Goal: Information Seeking & Learning: Compare options

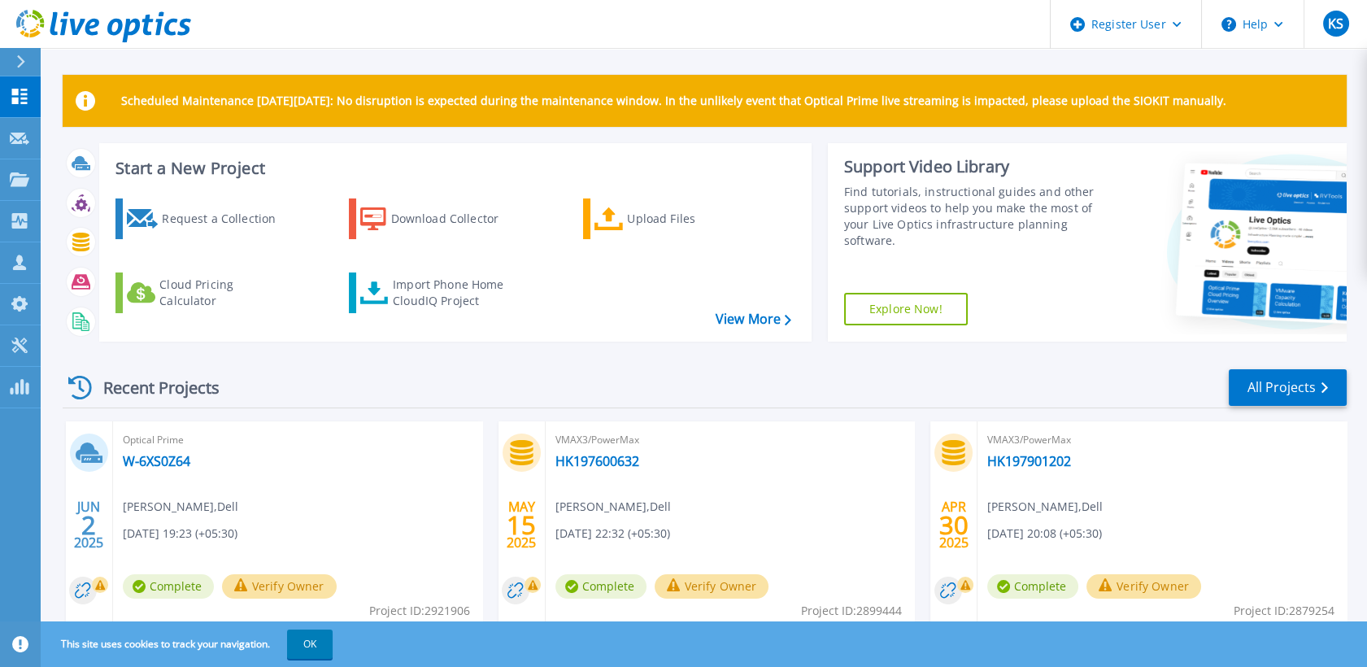
click at [16, 60] on icon at bounding box center [20, 61] width 9 height 13
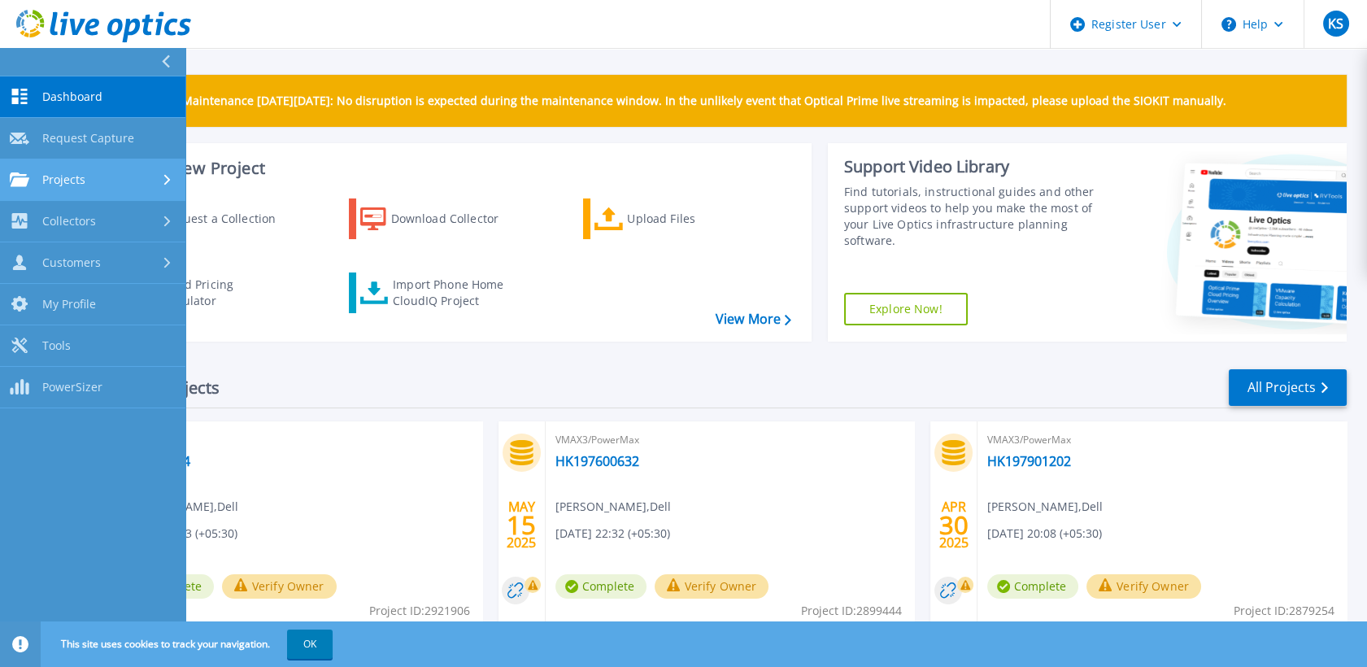
click at [128, 177] on div "Projects" at bounding box center [93, 179] width 166 height 15
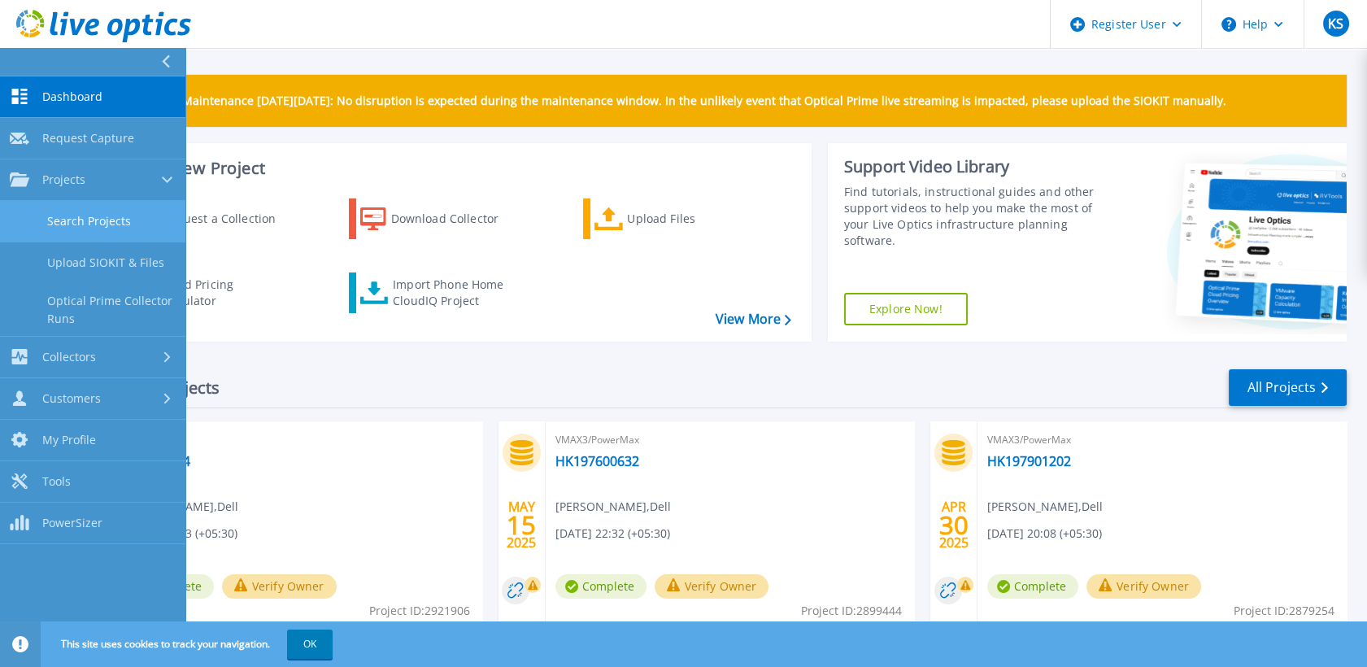
click at [134, 218] on link "Search Projects" at bounding box center [92, 221] width 185 height 41
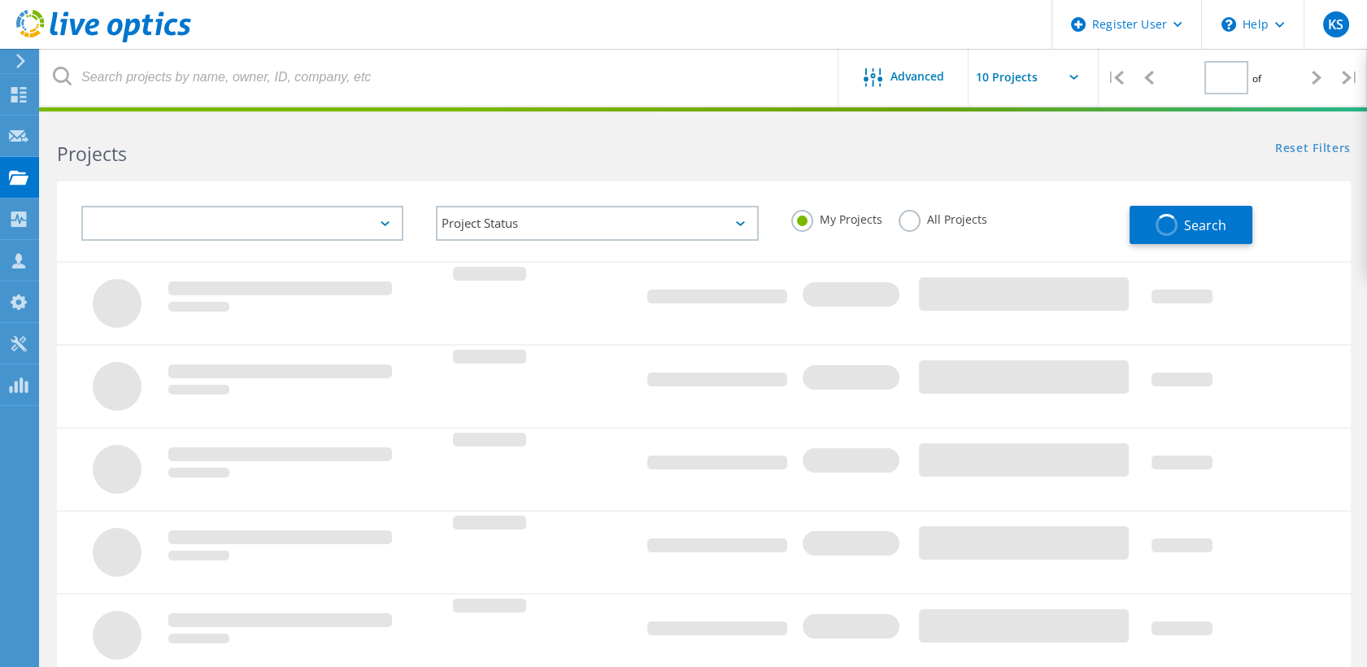
type input "1"
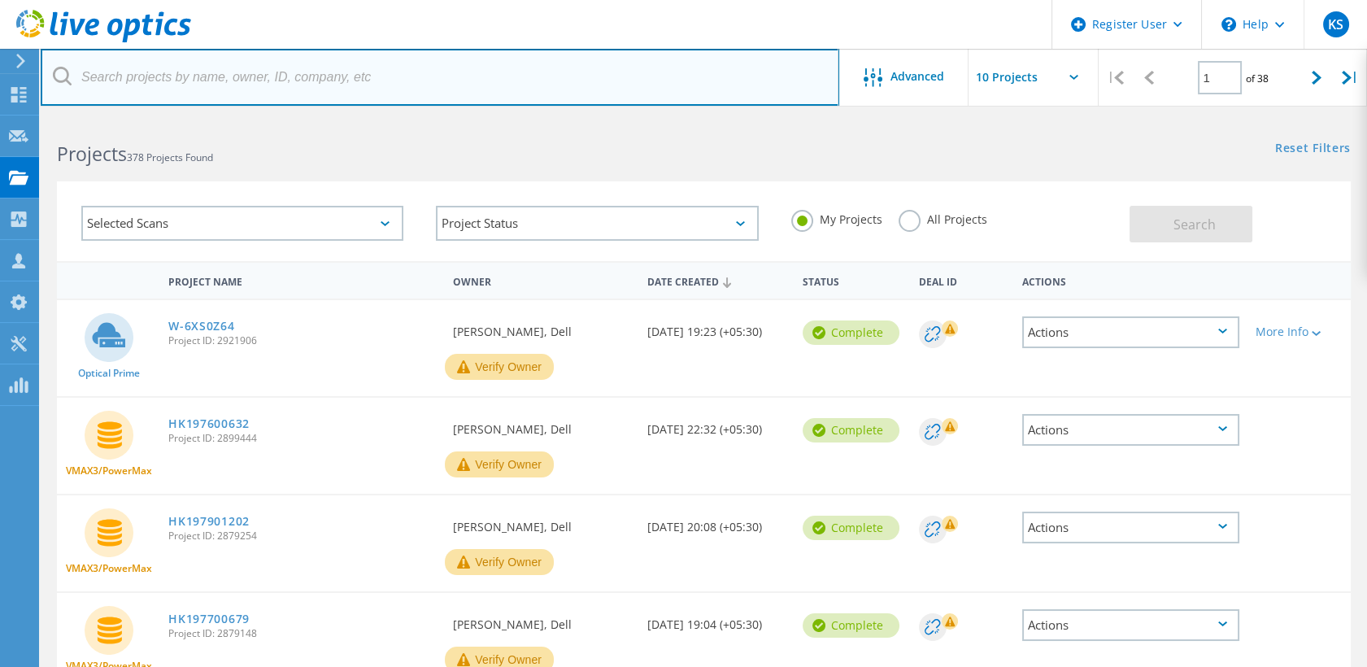
click at [337, 77] on input "text" at bounding box center [440, 77] width 799 height 57
paste input "2971061"
type input "2971061"
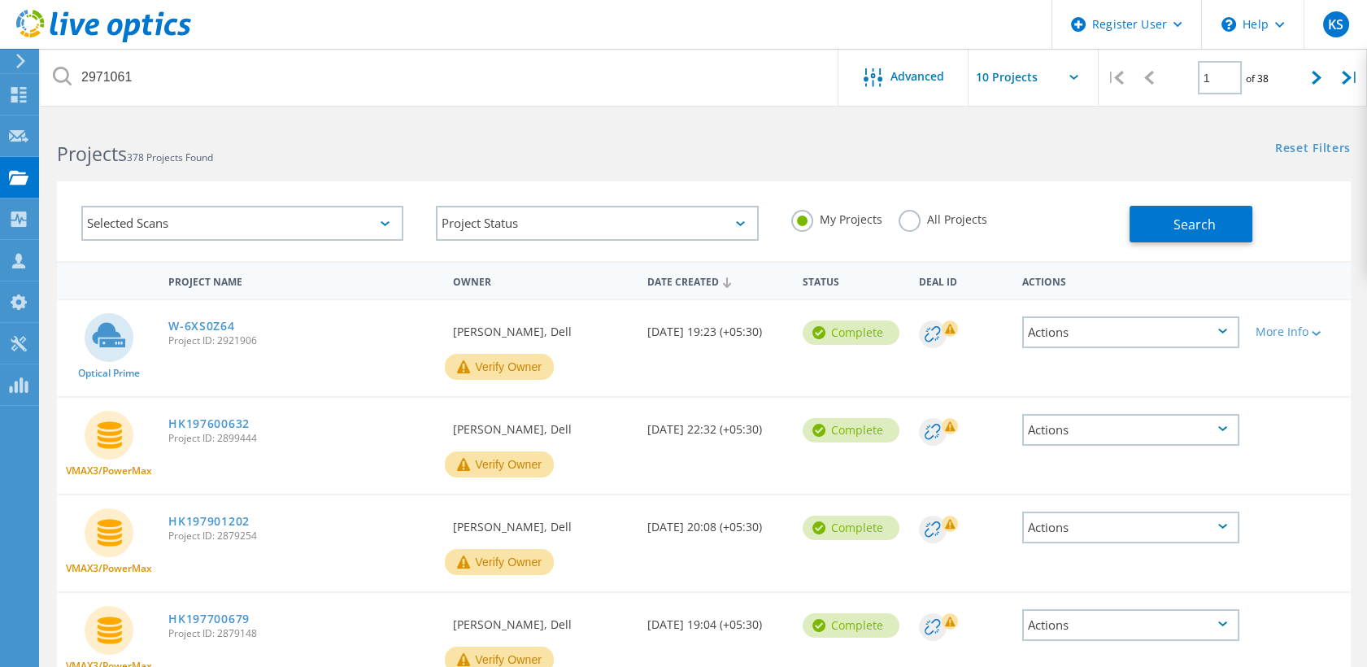
click at [908, 216] on label "All Projects" at bounding box center [943, 217] width 89 height 15
click at [0, 0] on input "All Projects" at bounding box center [0, 0] width 0 height 0
click at [1179, 233] on button "Search" at bounding box center [1191, 224] width 123 height 37
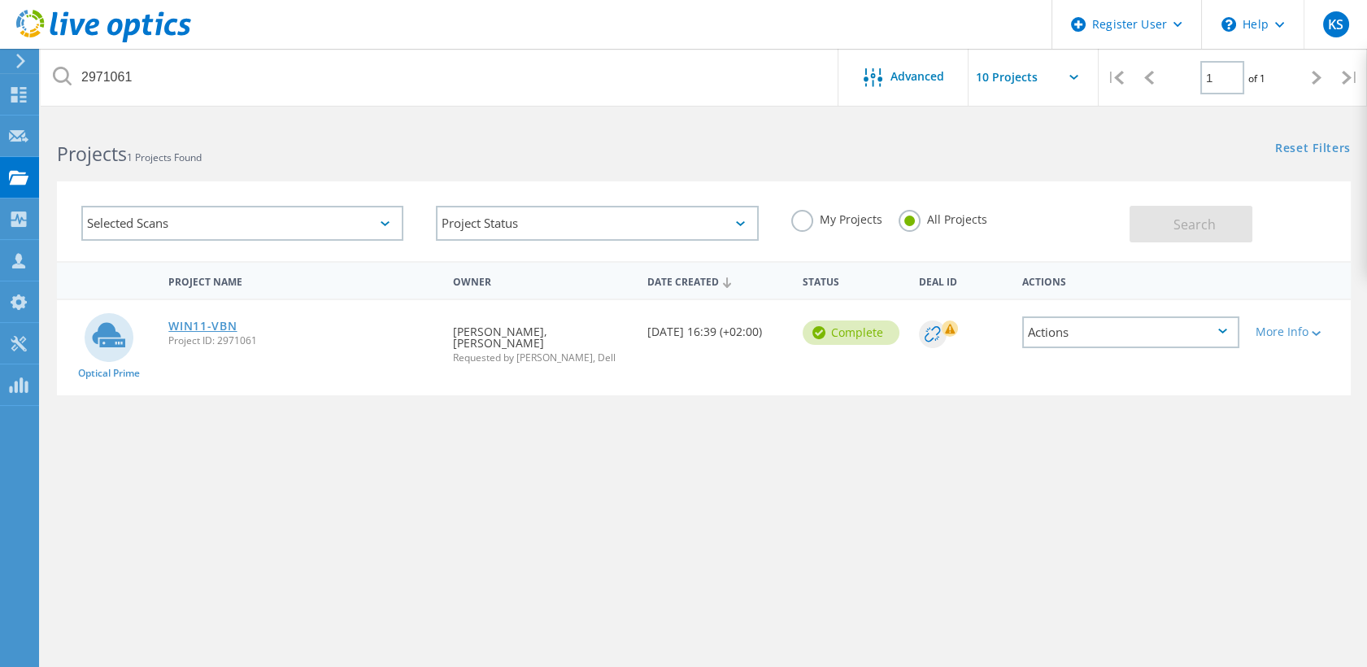
click at [221, 322] on link "WIN11-VBN" at bounding box center [202, 325] width 68 height 11
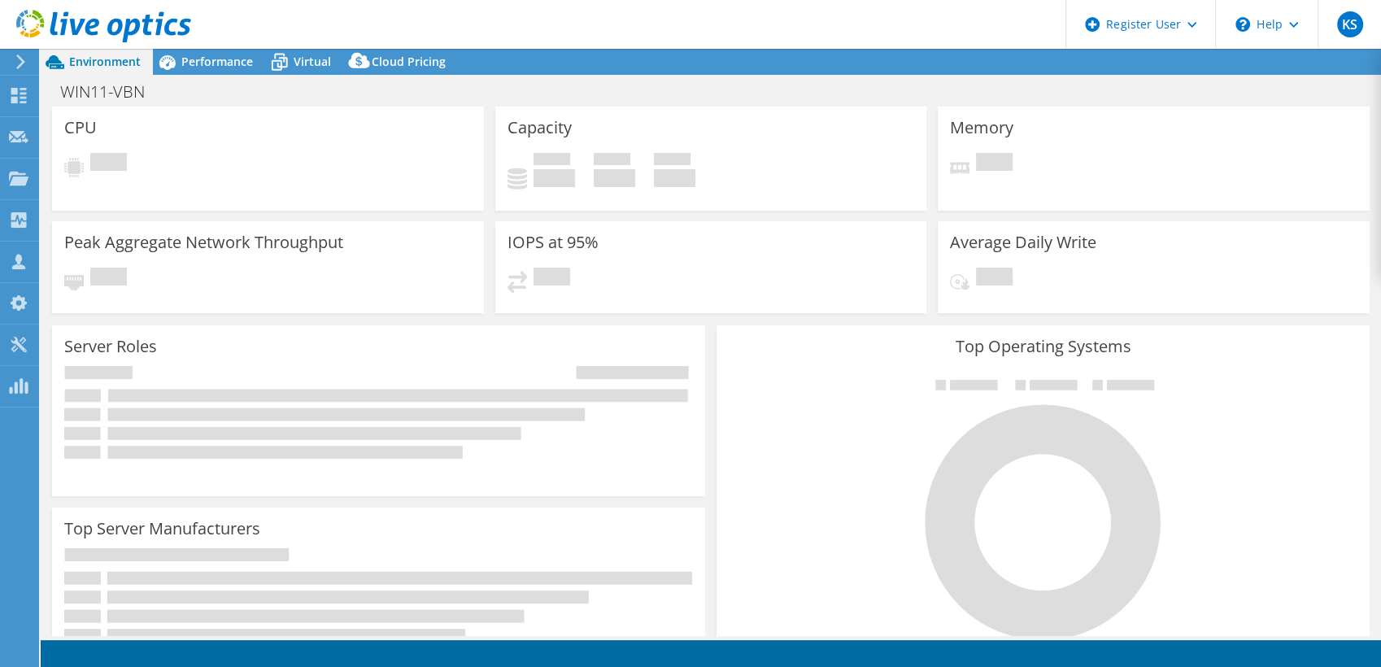
select select "EUFrankfurt"
select select "EUR"
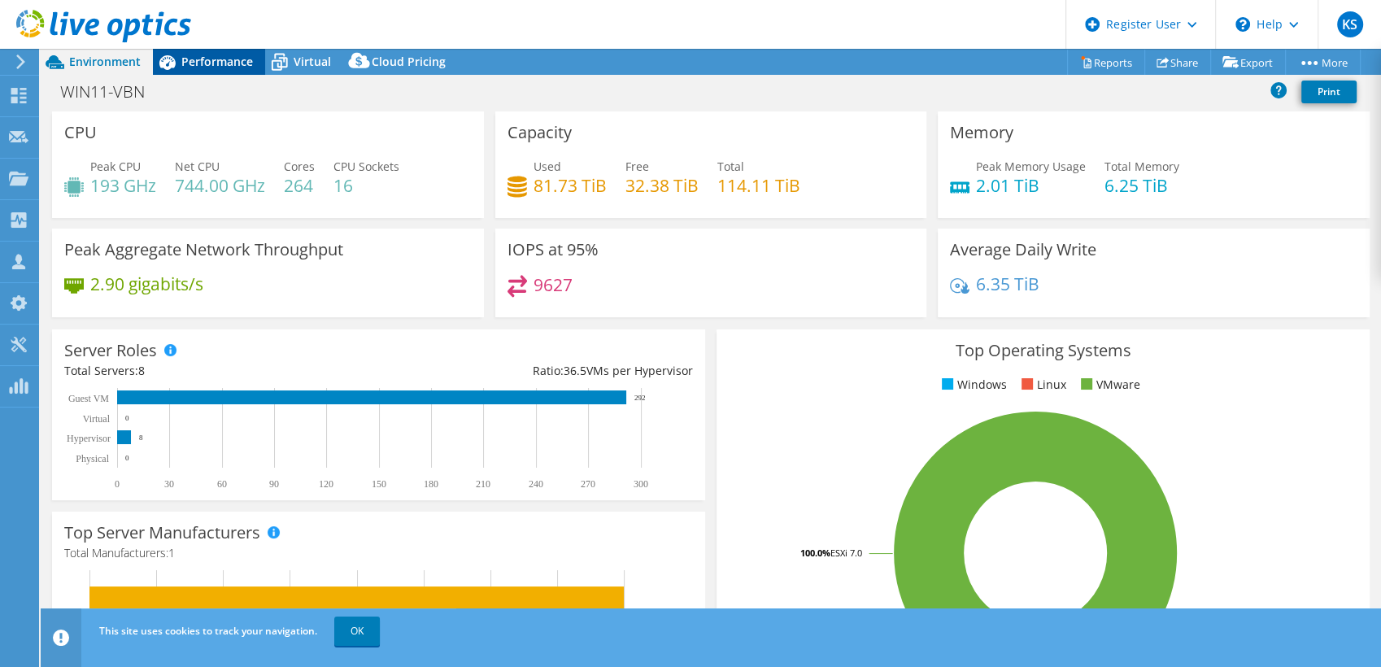
click at [195, 58] on span "Performance" at bounding box center [217, 61] width 72 height 15
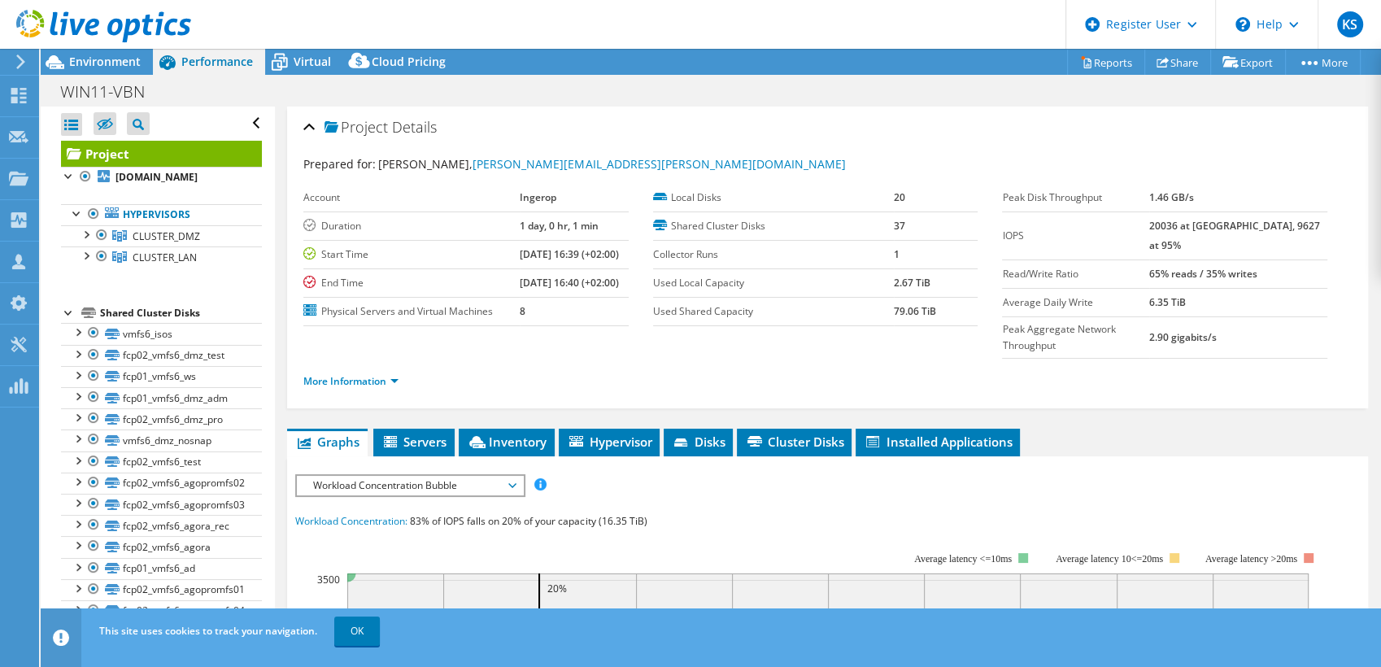
scroll to position [120, 0]
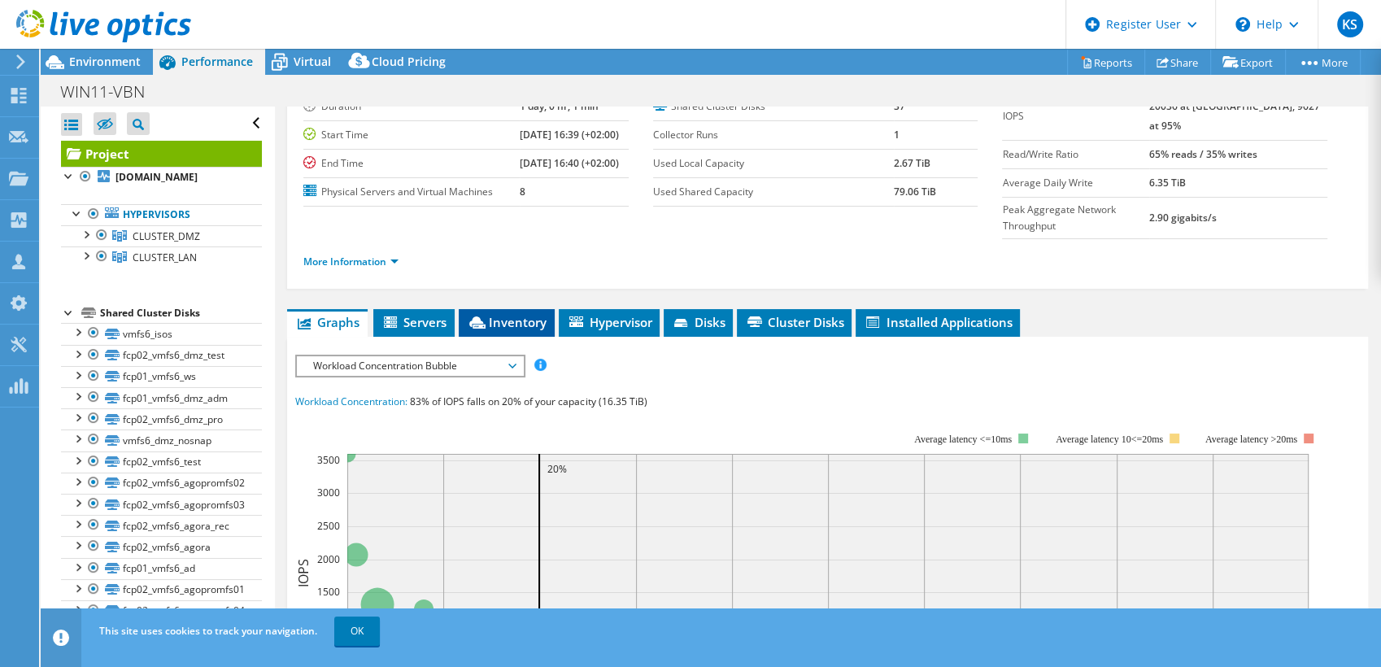
click at [527, 314] on span "Inventory" at bounding box center [507, 322] width 80 height 16
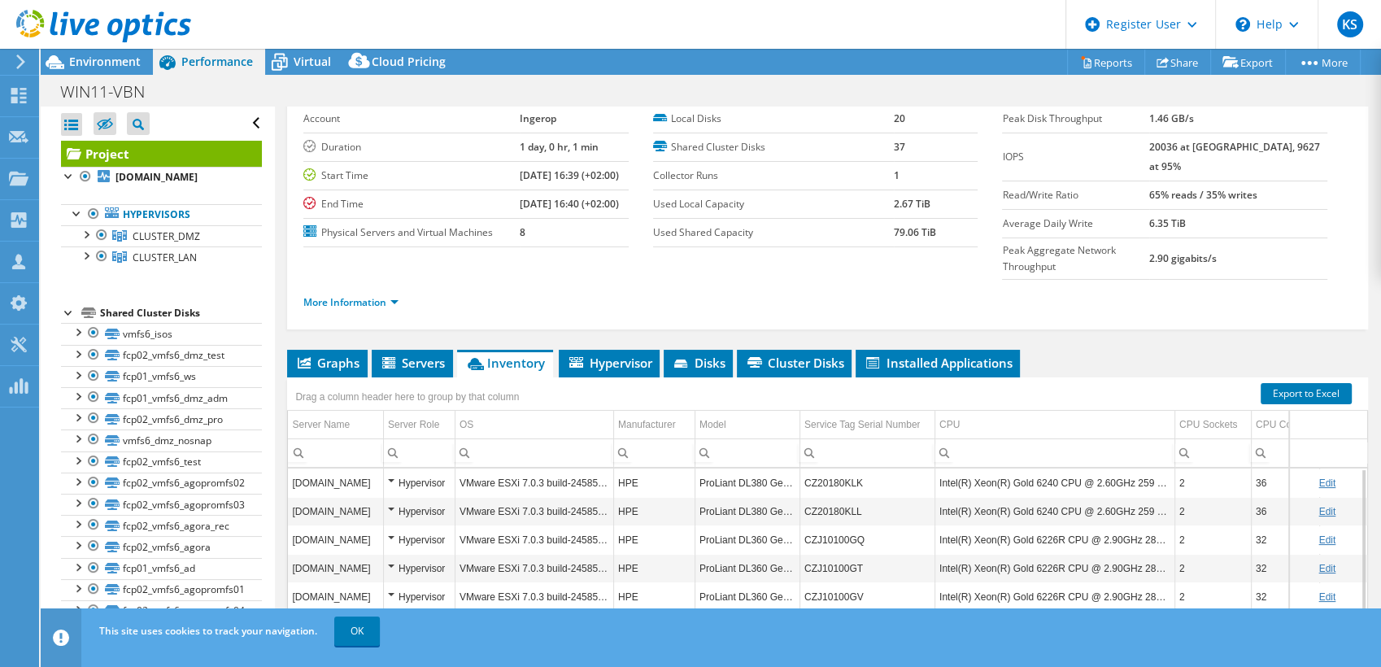
scroll to position [194, 0]
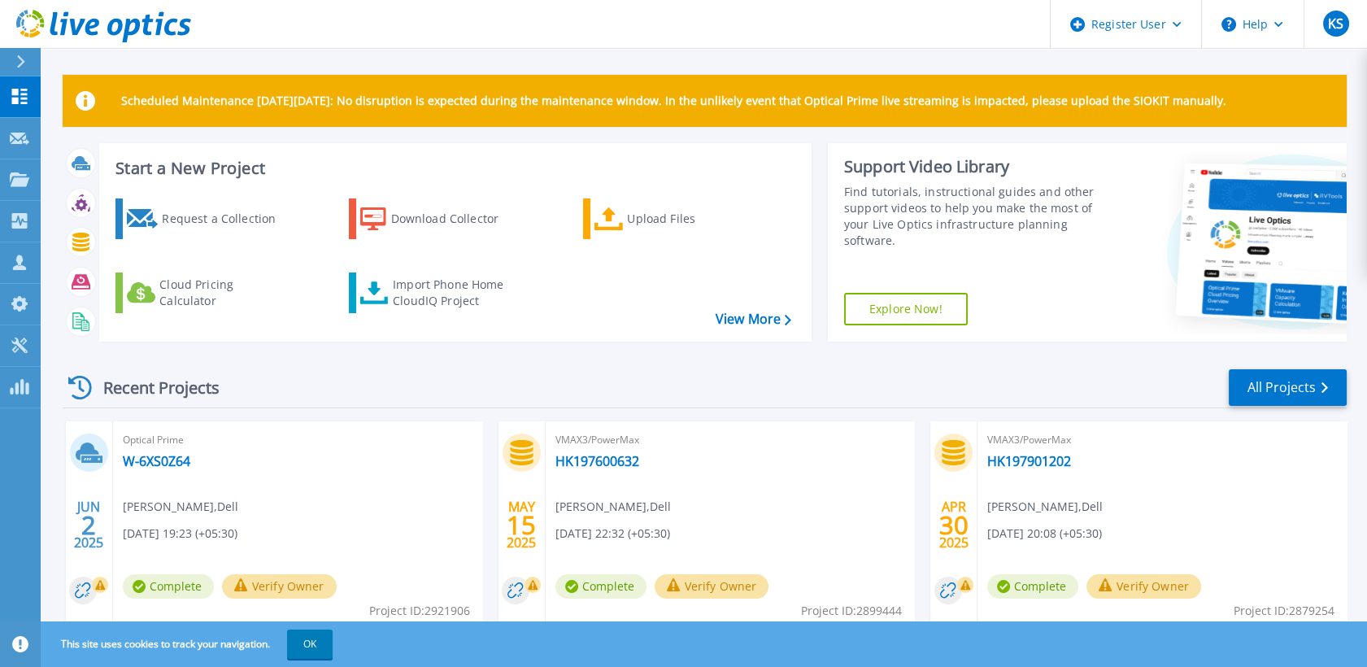
click at [17, 69] on div at bounding box center [28, 62] width 26 height 28
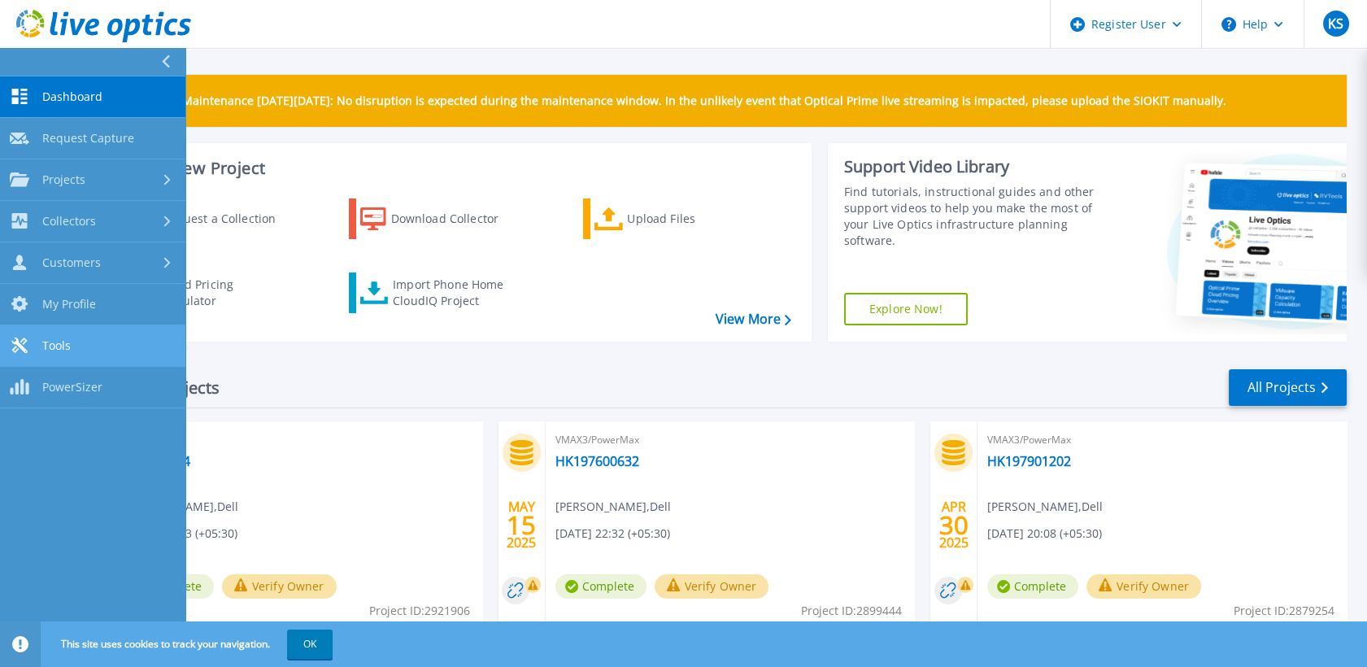
click at [121, 348] on link "Tools Tools" at bounding box center [92, 345] width 185 height 41
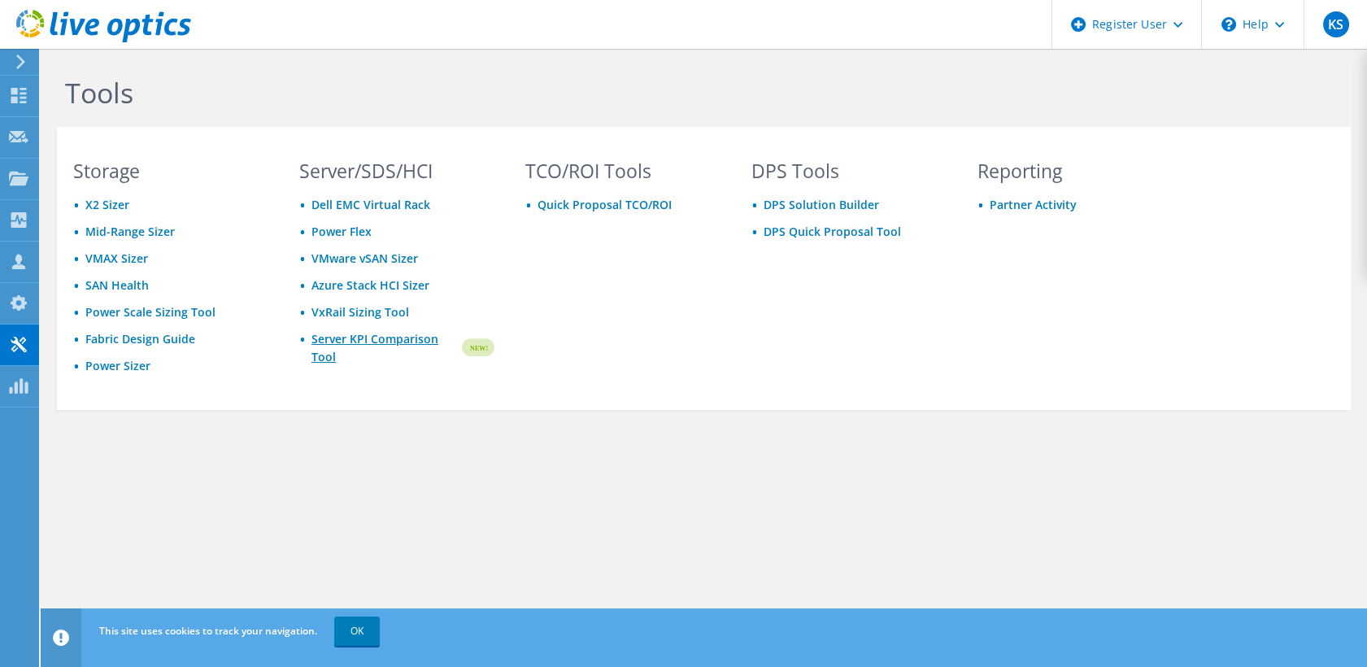
click at [333, 335] on link "Server KPI Comparison Tool" at bounding box center [385, 348] width 148 height 36
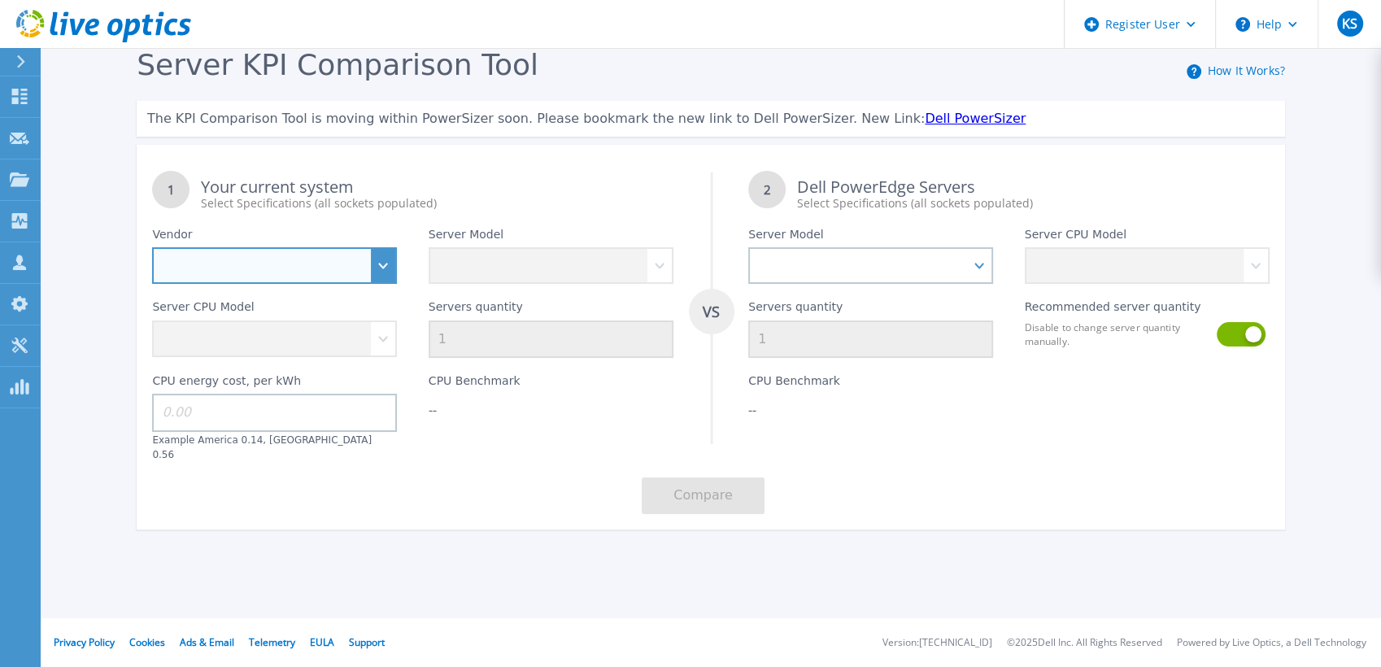
click at [390, 268] on select "Dell HPE Lenovo Supermicro" at bounding box center [274, 265] width 245 height 37
select select "HPE"
click at [152, 248] on select "Dell HPE Lenovo Supermicro" at bounding box center [274, 265] width 245 height 37
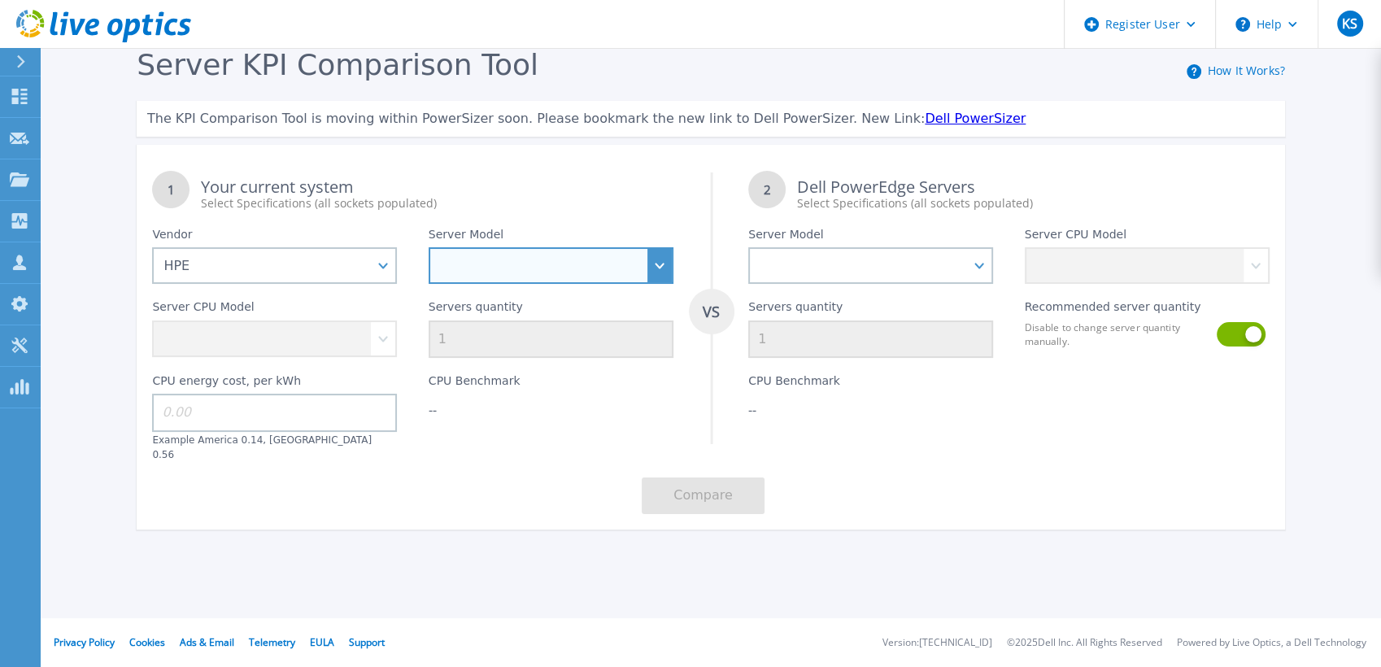
click at [660, 260] on select "Cloudline CL3150 Compute Scale-up Server 3200 DL110 DL145 DL20 DL320 DL325 DL34…" at bounding box center [551, 265] width 245 height 37
click at [429, 248] on select "Cloudline CL3150 Compute Scale-up Server 3200 DL110 DL145 DL20 DL320 DL325 DL34…" at bounding box center [551, 265] width 245 height 37
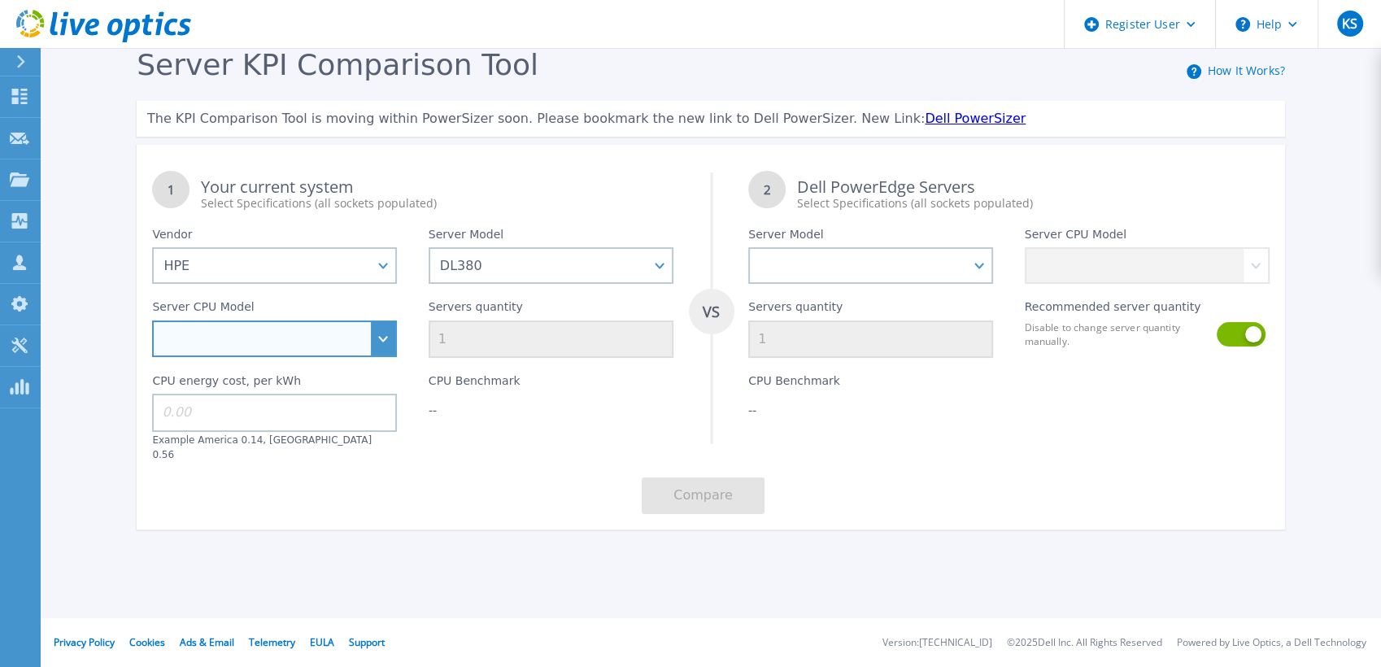
click at [381, 352] on select "Intel Xeon 6526Y 2.8GHz Intel Xeon 6530 2.1GHz Intel Xeon 6534 3.9GHz Intel Xeo…" at bounding box center [274, 338] width 245 height 37
click at [383, 339] on select "Intel Xeon 6526Y 2.8GHz Intel Xeon 6530 2.1GHz Intel Xeon 6534 3.9GHz Intel Xeo…" at bounding box center [274, 338] width 245 height 37
click at [509, 143] on div "Server KPI Comparison Tool How It Works? The KPI Comparison Tool is moving with…" at bounding box center [710, 296] width 1179 height 497
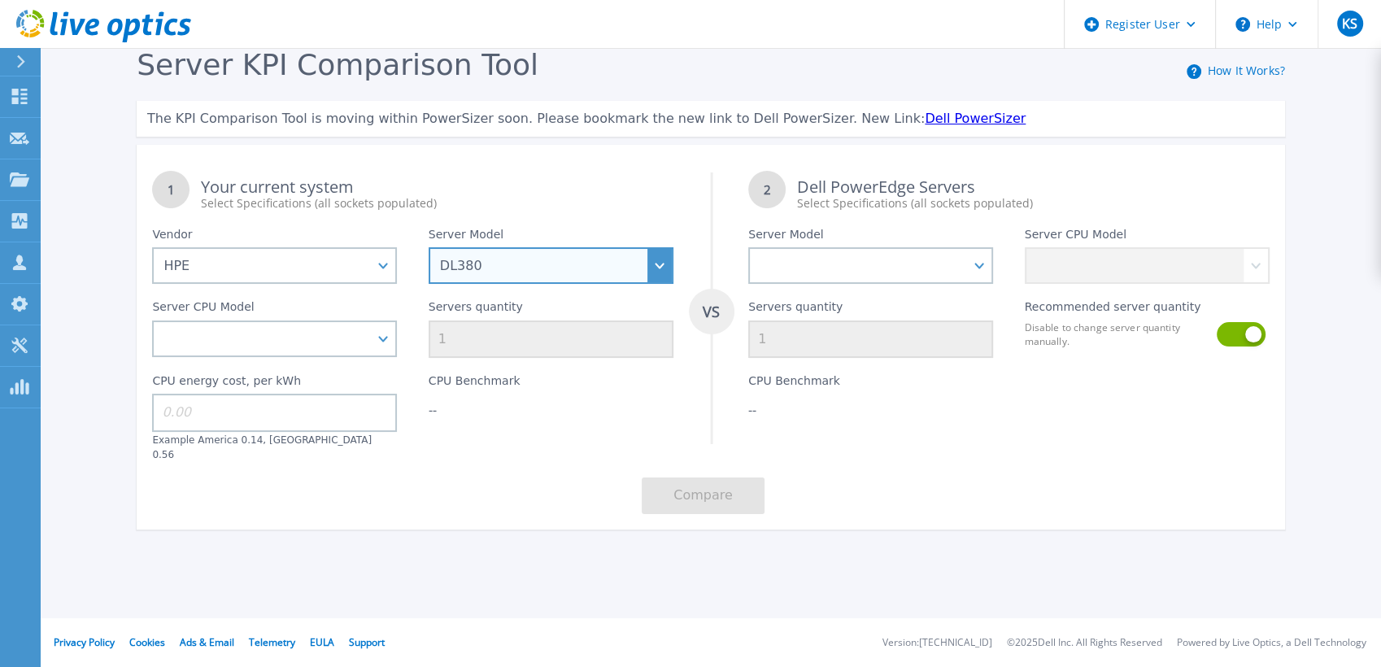
click at [652, 257] on select "Cloudline CL3150 Compute Scale-up Server 3200 DL110 DL145 DL20 DL320 DL325 DL34…" at bounding box center [551, 265] width 245 height 37
click at [654, 251] on select "Cloudline CL3150 Compute Scale-up Server 3200 DL110 DL145 DL20 DL320 DL325 DL34…" at bounding box center [551, 265] width 245 height 37
select select "ProLiant DL380"
click at [429, 248] on select "Cloudline CL3150 Compute Scale-up Server 3200 DL110 DL145 DL20 DL320 DL325 DL34…" at bounding box center [551, 265] width 245 height 37
click at [657, 266] on select "Cloudline CL3150 Compute Scale-up Server 3200 DL110 DL145 DL20 DL320 DL325 DL34…" at bounding box center [551, 265] width 245 height 37
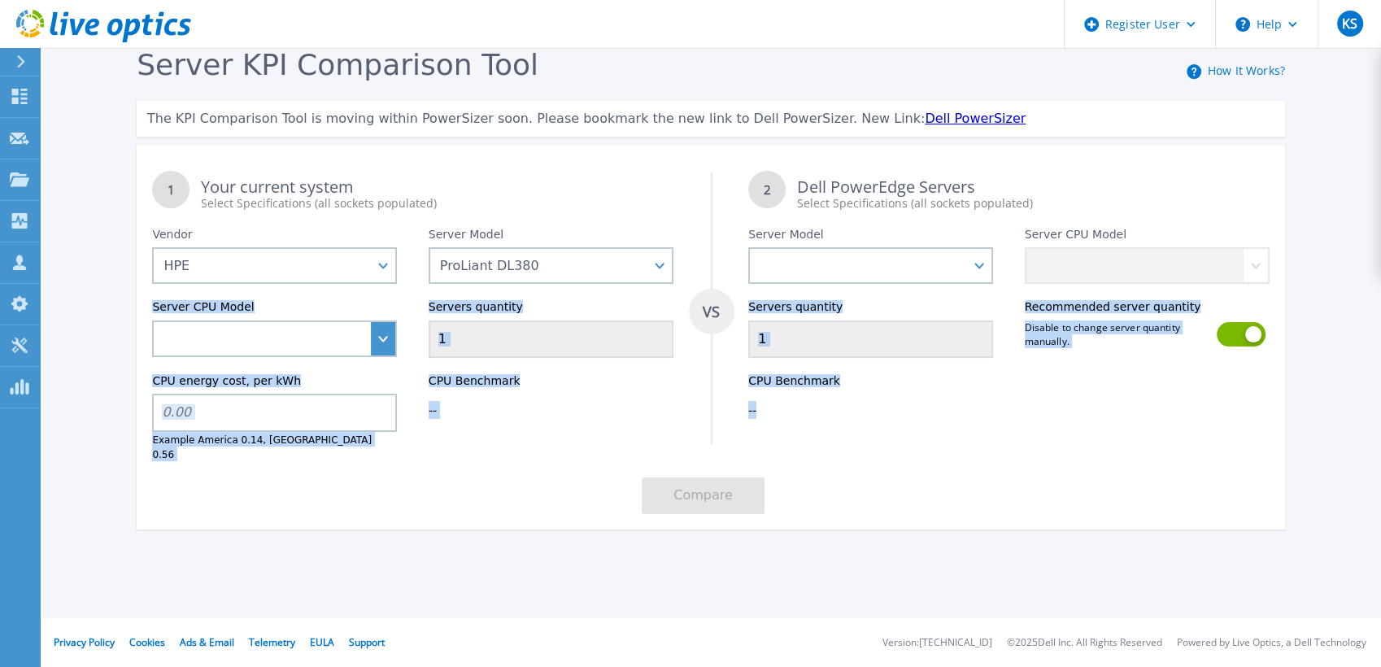
drag, startPoint x: 776, startPoint y: 433, endPoint x: 374, endPoint y: 334, distance: 413.8
click at [374, 334] on div "1 Your current system Select Specifications (all sockets populated) VS 2 Dell P…" at bounding box center [711, 342] width 1148 height 374
click at [374, 334] on select "Intel Xeon 5115 2.4GHz Intel Xeon 6126 2.6GHz Intel Xeon 5215L 2.5GHz Intel Xeo…" at bounding box center [274, 338] width 245 height 37
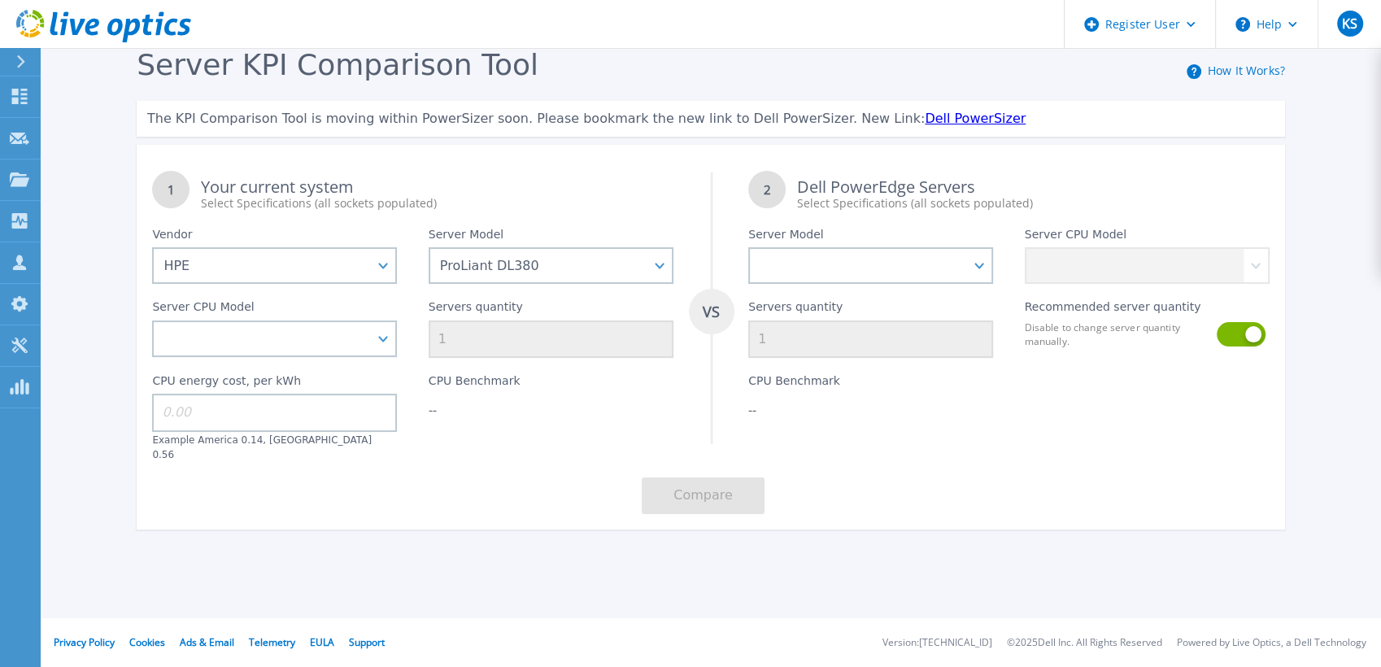
click at [451, 445] on div "CPU Benchmark --" at bounding box center [551, 409] width 276 height 103
click at [380, 329] on select "Intel Xeon 5115 2.4GHz Intel Xeon 6126 2.6GHz Intel Xeon 5215L 2.5GHz Intel Xeo…" at bounding box center [274, 338] width 245 height 37
click at [377, 347] on select "Intel Xeon 5115 2.4GHz Intel Xeon 6126 2.6GHz Intel Xeon 5215L 2.5GHz Intel Xeo…" at bounding box center [274, 338] width 245 height 37
select select "337698"
click at [152, 321] on select "Intel Xeon 5115 2.4GHz Intel Xeon 6126 2.6GHz Intel Xeon 5215L 2.5GHz Intel Xeo…" at bounding box center [274, 338] width 245 height 37
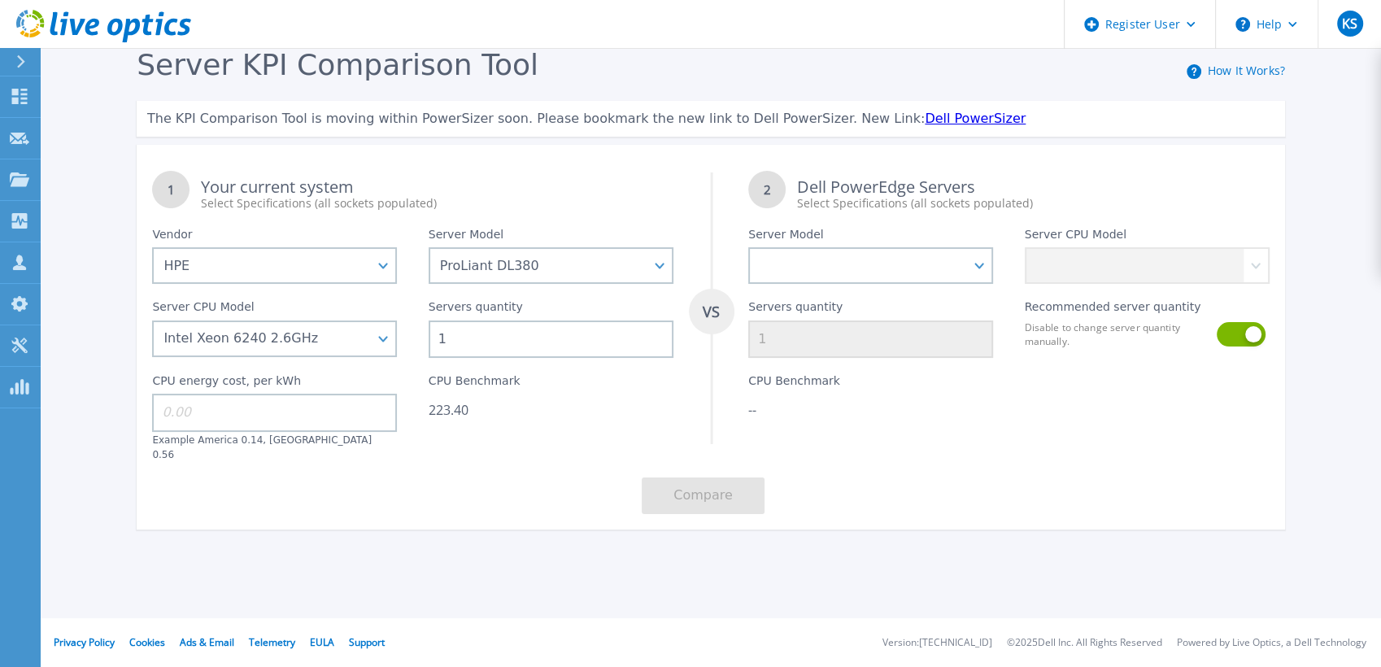
click at [559, 330] on input "1" at bounding box center [551, 338] width 245 height 37
type input "2"
click at [376, 405] on input at bounding box center [274, 412] width 245 height 37
type input "0.14"
click at [985, 264] on select "PowerEdge C6520 PowerEdge C6525 PowerEdge HS5610 PowerEdge HS5620 PowerEdge R24…" at bounding box center [870, 265] width 245 height 37
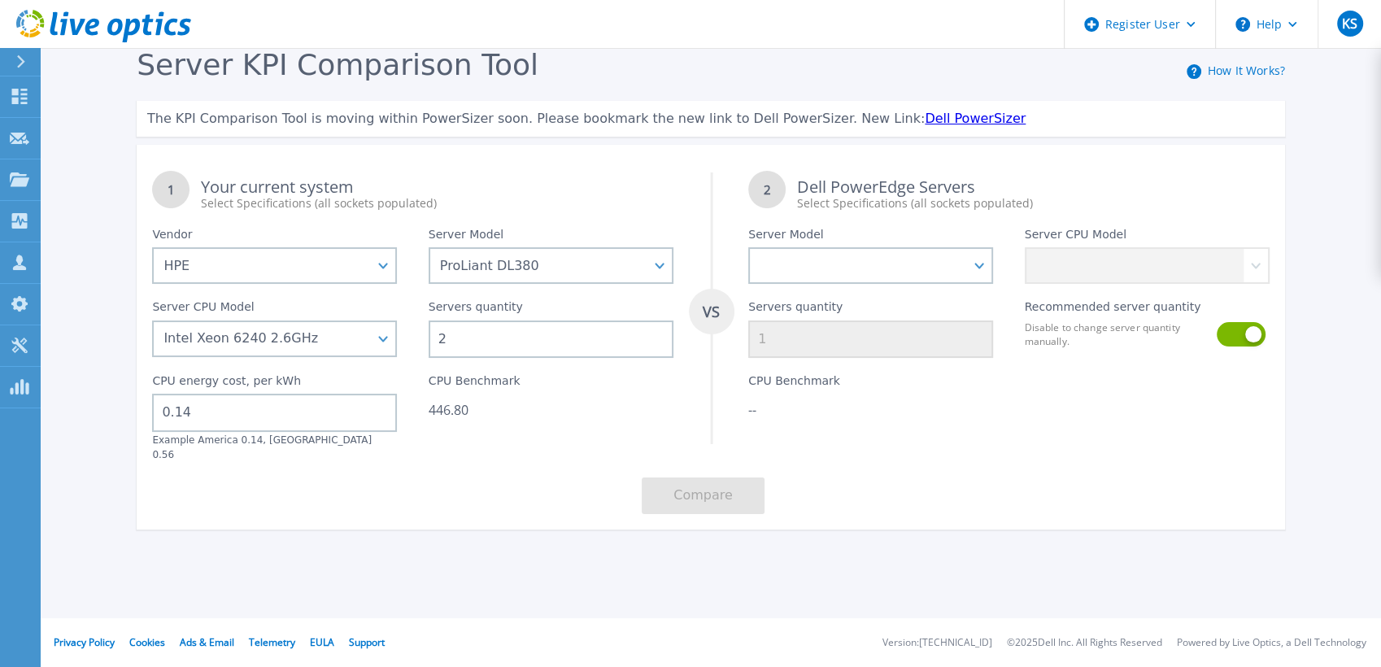
click at [1087, 424] on div at bounding box center [1146, 409] width 276 height 103
click at [983, 263] on select "PowerEdge C6520 PowerEdge C6525 PowerEdge HS5610 PowerEdge HS5620 PowerEdge R24…" at bounding box center [870, 265] width 245 height 37
select select "PowerEdge R240"
click at [748, 248] on select "PowerEdge C6520 PowerEdge C6525 PowerEdge HS5610 PowerEdge HS5620 PowerEdge R24…" at bounding box center [870, 265] width 245 height 37
click at [1242, 252] on select "Intel Xeon E-2146G 3.5GHz Intel Xeon E-2176G 3.7GHz Intel Xeon E-2124 3.3GHz In…" at bounding box center [1147, 265] width 245 height 37
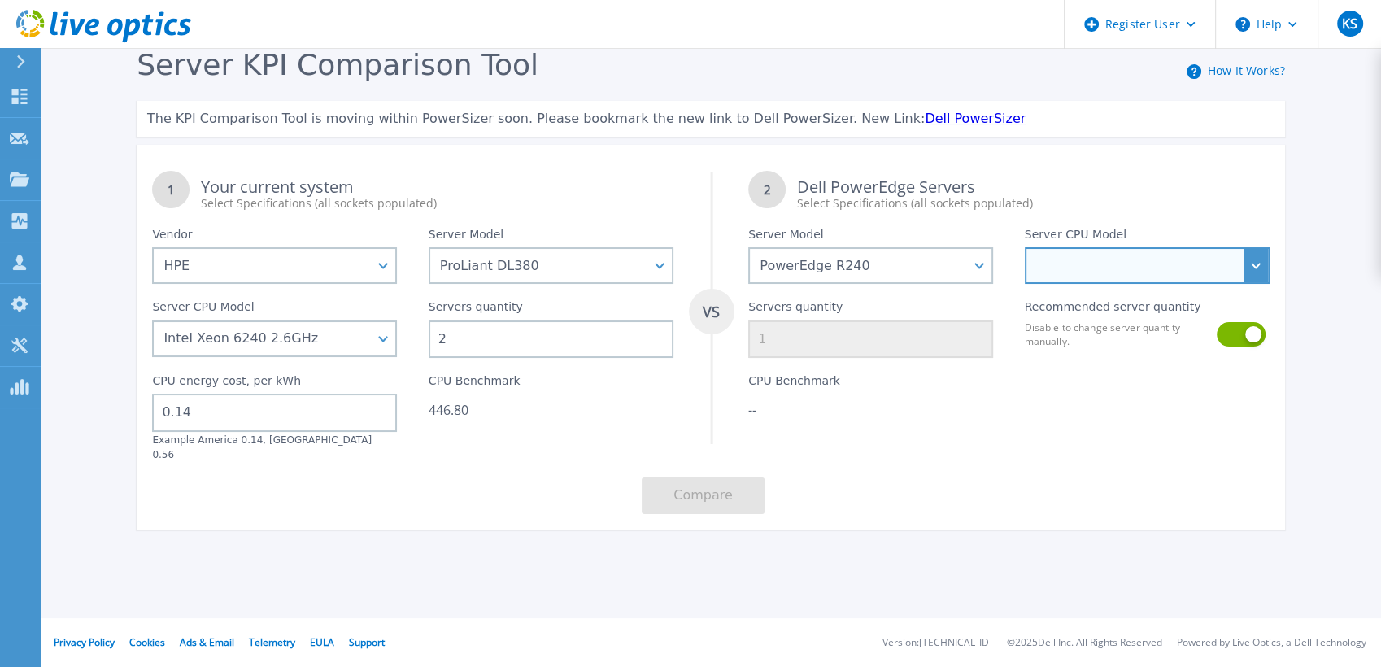
select select "337181"
click at [1025, 248] on select "Intel Xeon E-2146G 3.5GHz Intel Xeon E-2176G 3.7GHz Intel Xeon E-2124 3.3GHz In…" at bounding box center [1147, 265] width 245 height 37
type input "18"
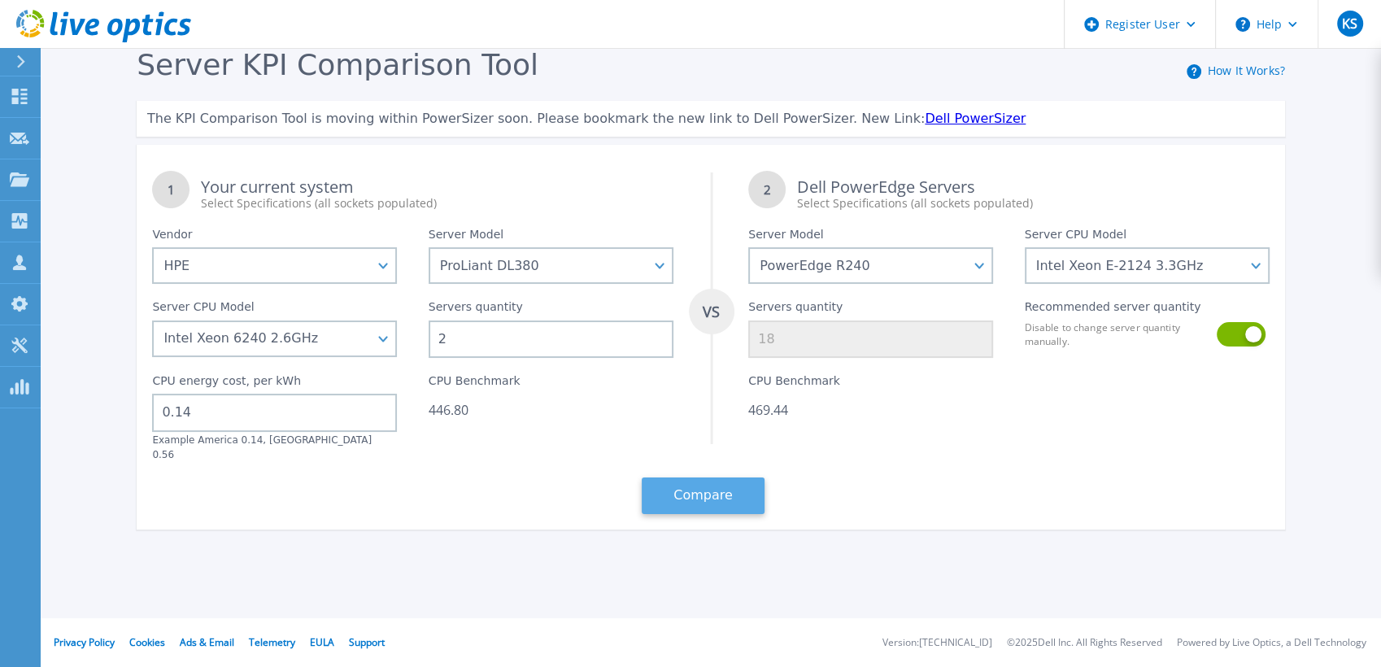
click at [684, 477] on button "Compare" at bounding box center [703, 495] width 123 height 37
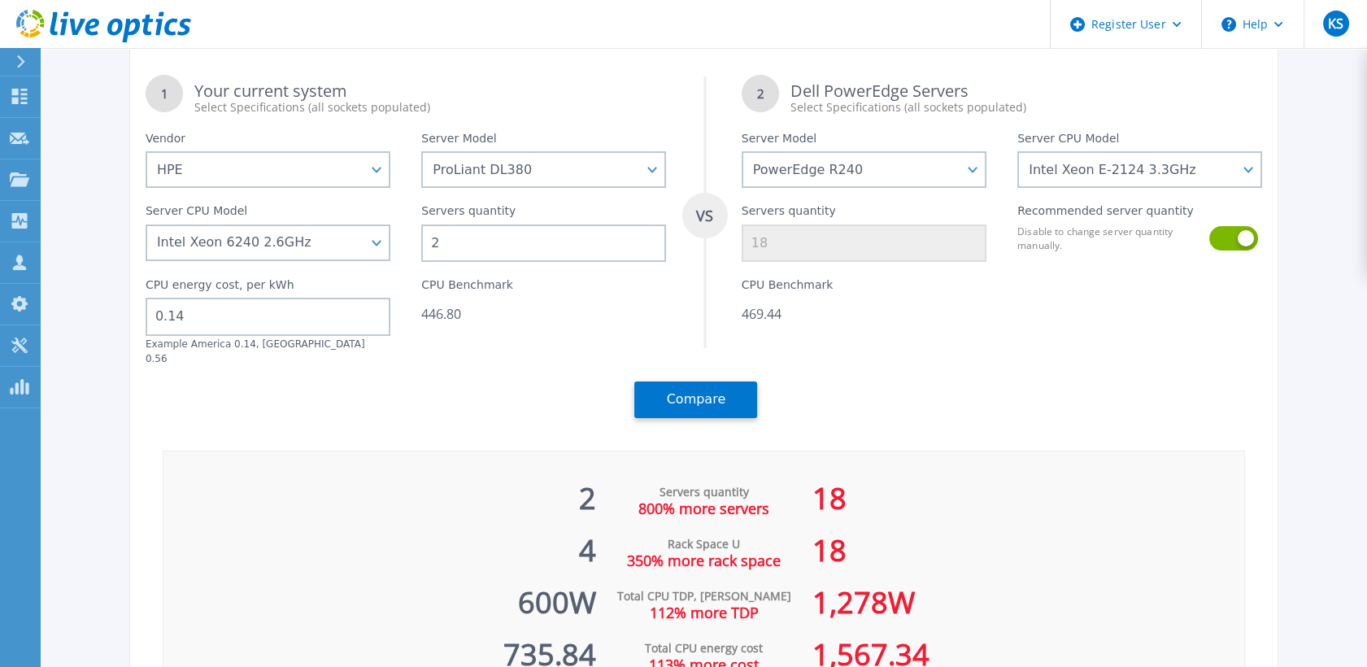
scroll to position [94, 0]
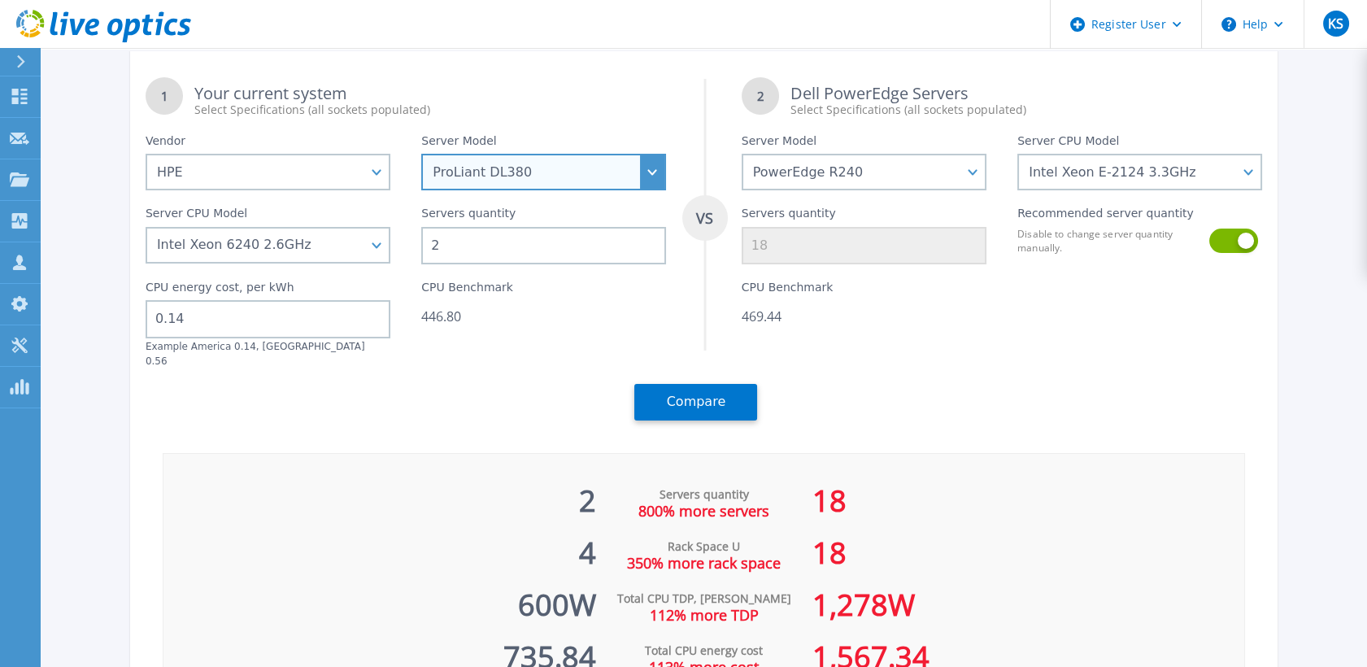
click at [664, 165] on select "Cloudline CL3150 Compute Scale-up Server 3200 DL110 DL145 DL20 DL320 DL325 DL34…" at bounding box center [543, 172] width 245 height 37
select select "ProLiant DL360"
click at [428, 190] on select "Cloudline CL3150 Compute Scale-up Server 3200 DL110 DL145 DL20 DL320 DL325 DL34…" at bounding box center [543, 172] width 245 height 37
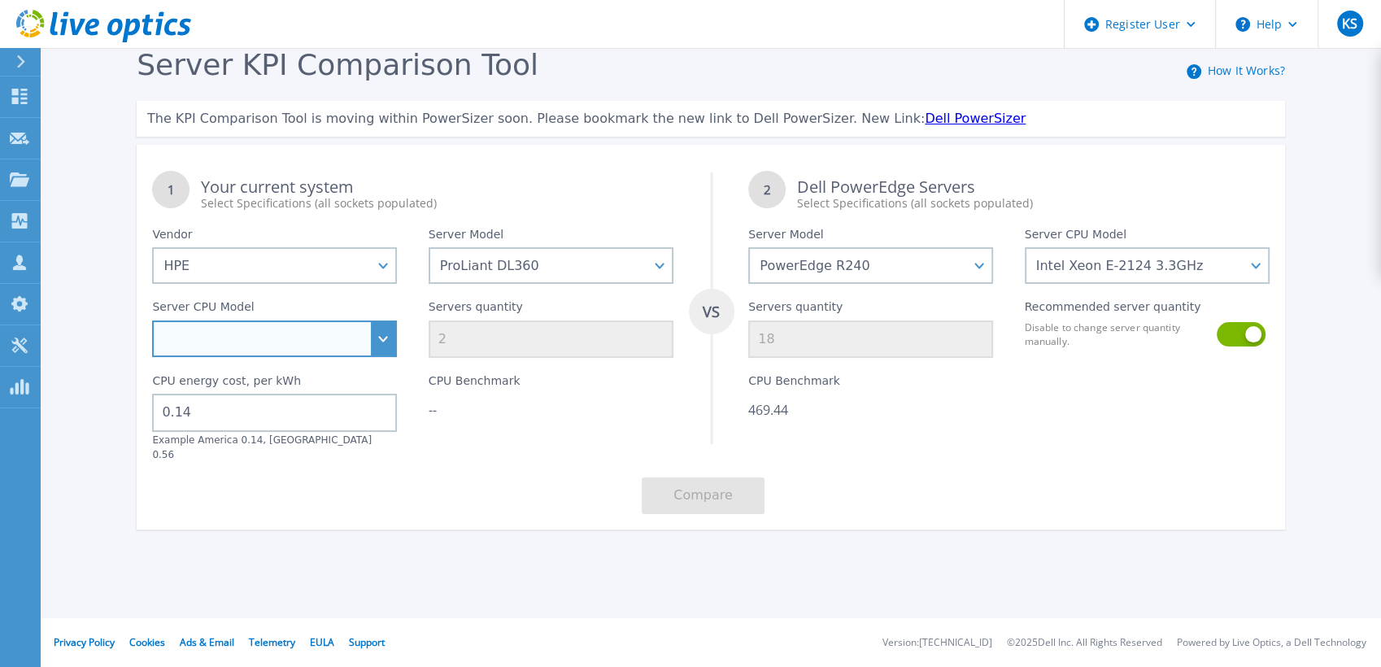
click at [373, 349] on select "Intel Xeon 6418H 2.1GHz Intel Xeon 6426Y 2.5GHz Intel Xeon 8480+ 2GHz Intel Xeo…" at bounding box center [274, 338] width 245 height 37
select select "333695"
click at [152, 321] on select "Intel Xeon 6418H 2.1GHz Intel Xeon 6426Y 2.5GHz Intel Xeon 8480+ 2GHz Intel Xeo…" at bounding box center [274, 338] width 245 height 37
type input "17"
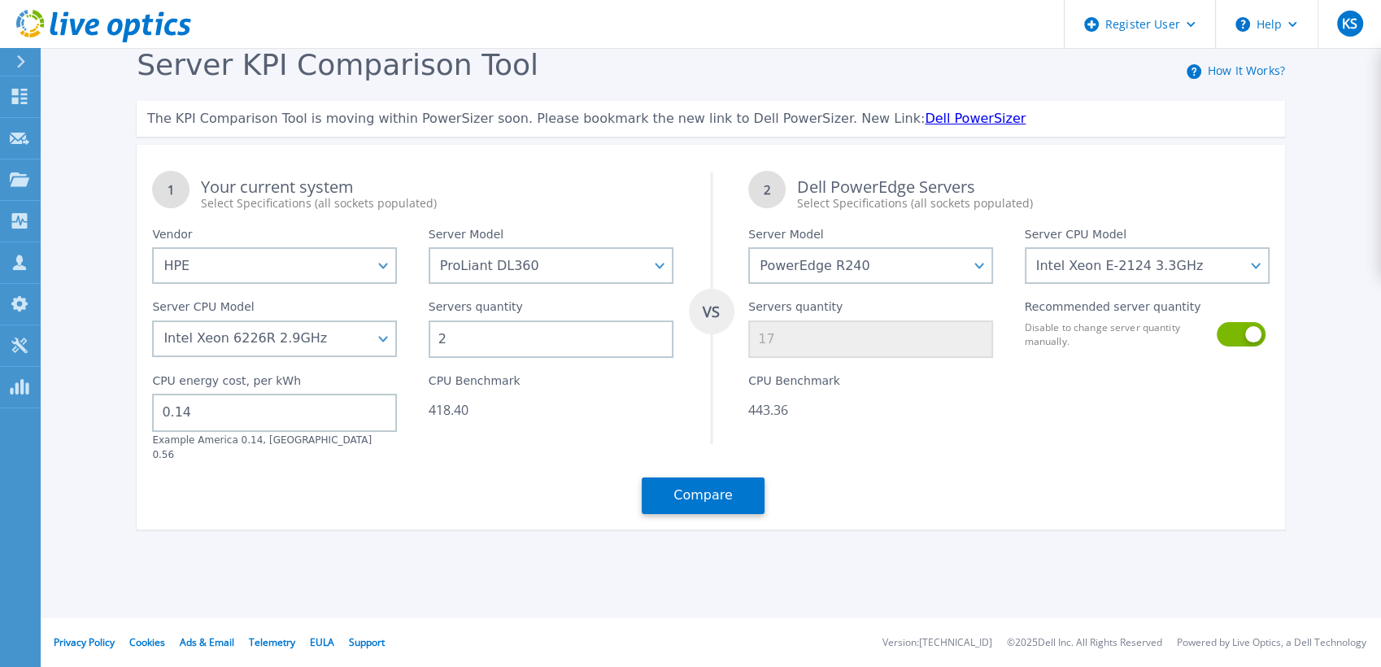
click at [549, 331] on input "2" at bounding box center [551, 338] width 245 height 37
type input "0"
type input "6"
type input "49"
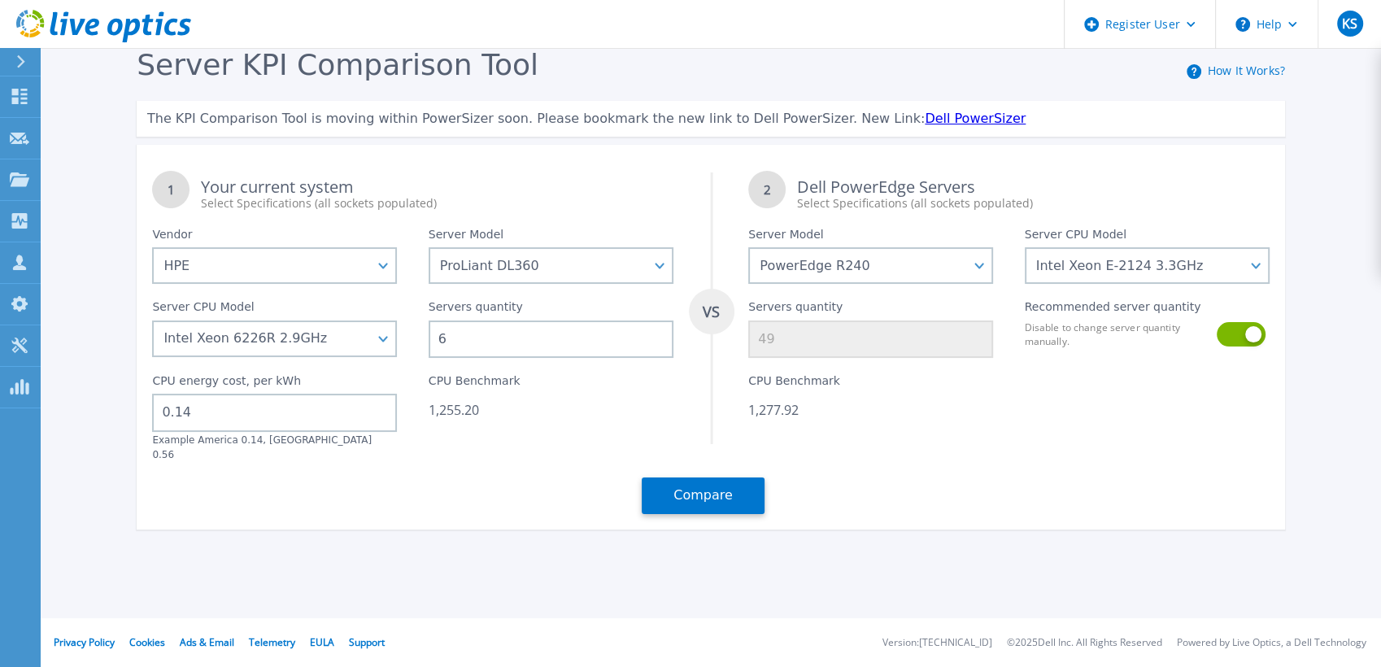
type input "6"
click at [583, 482] on div "1 Your current system Select Specifications (all sockets populated) VS 2 Dell P…" at bounding box center [711, 342] width 1148 height 374
click at [720, 481] on button "Compare" at bounding box center [703, 495] width 123 height 37
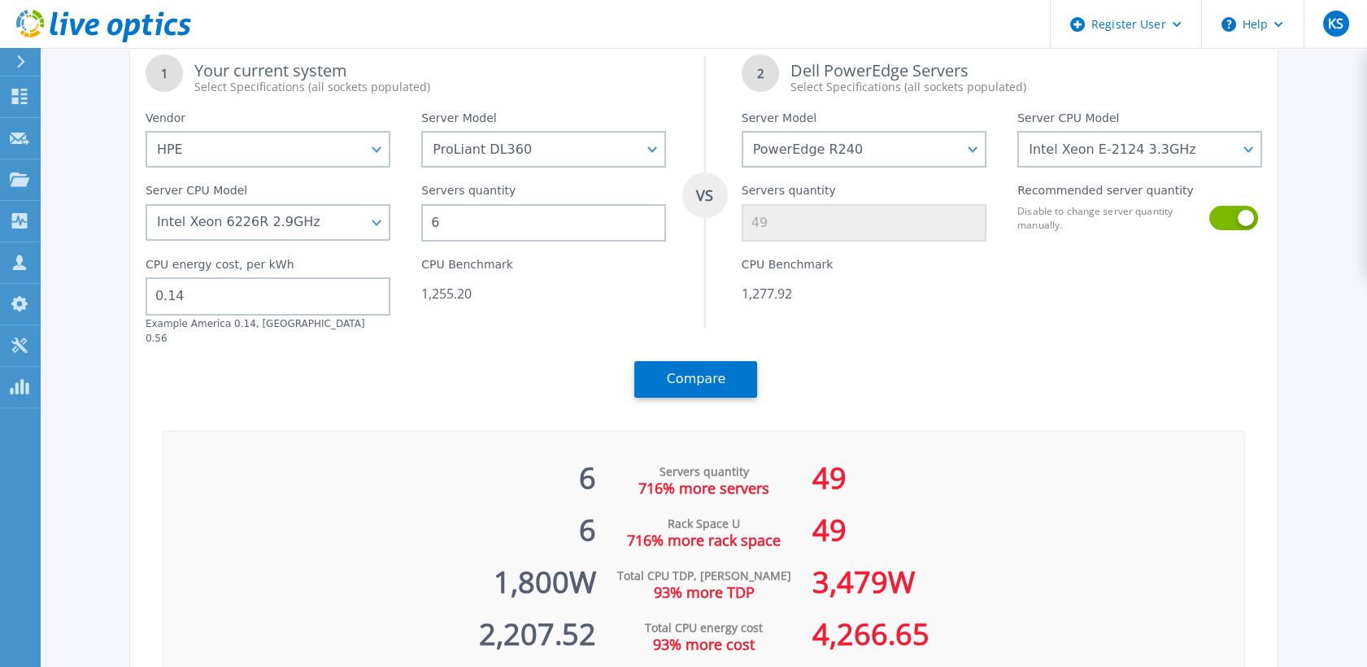
scroll to position [111, 0]
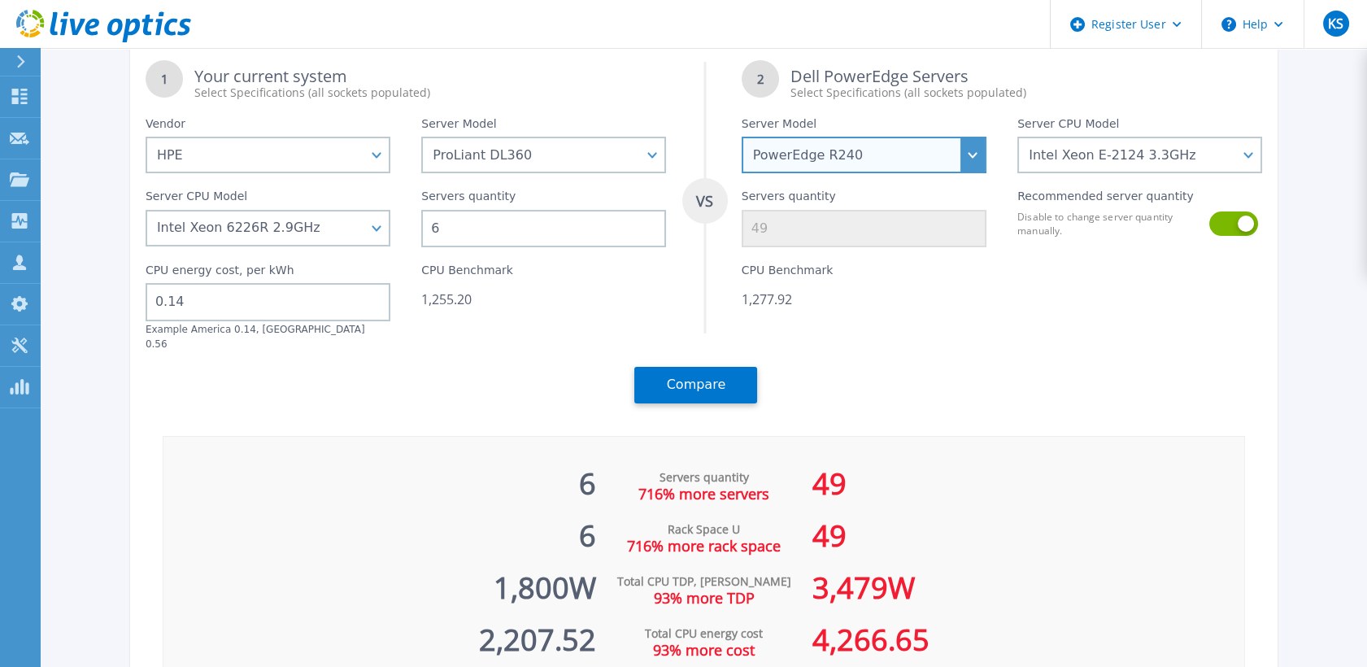
click at [969, 157] on select "PowerEdge C6520 PowerEdge C6525 PowerEdge HS5610 PowerEdge HS5620 PowerEdge R24…" at bounding box center [864, 155] width 245 height 37
select select "PowerEdge R670"
click at [748, 173] on select "PowerEdge C6520 PowerEdge C6525 PowerEdge HS5610 PowerEdge HS5620 PowerEdge R24…" at bounding box center [864, 155] width 245 height 37
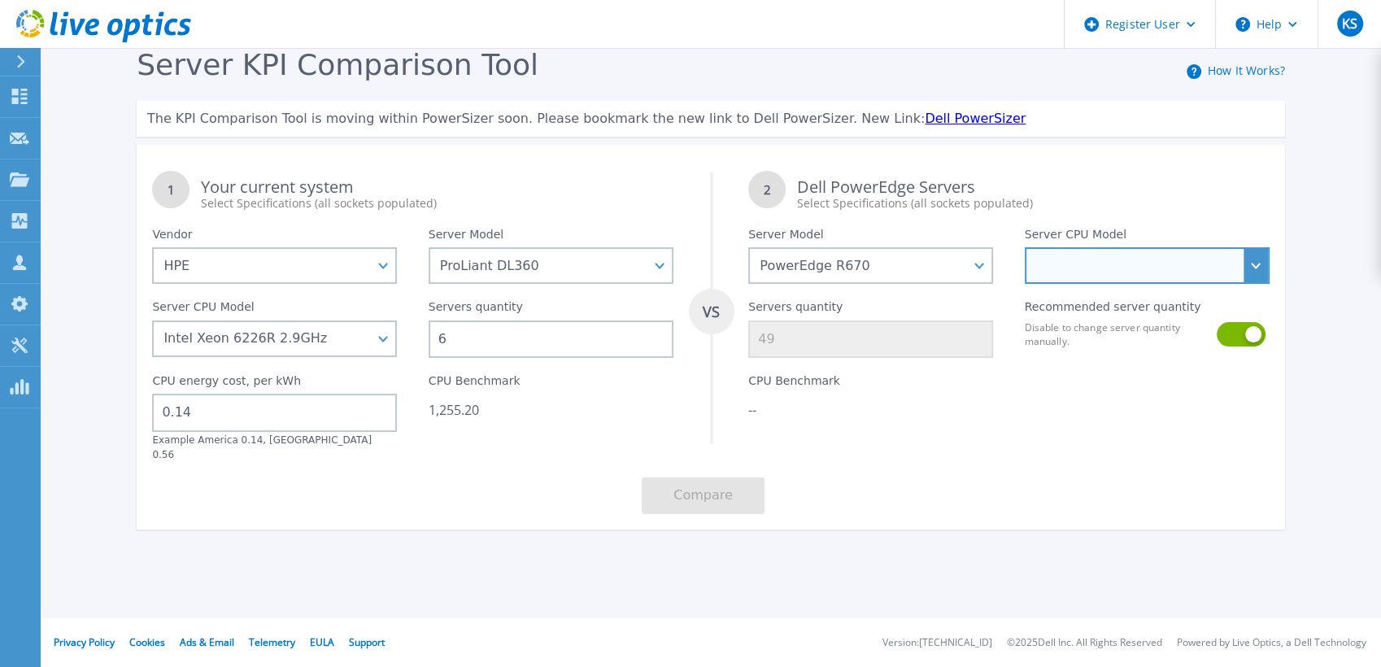
click at [1249, 273] on select "Intel Xeon 6710E 2.4GHz Intel Xeon 6740E 2.4GHz Intel Xeon 6756E 1.8GHz Intel X…" at bounding box center [1147, 265] width 245 height 37
select select "336287"
click at [1025, 248] on select "Intel Xeon 6710E 2.4GHz Intel Xeon 6740E 2.4GHz Intel Xeon 6756E 1.8GHz Intel X…" at bounding box center [1147, 265] width 245 height 37
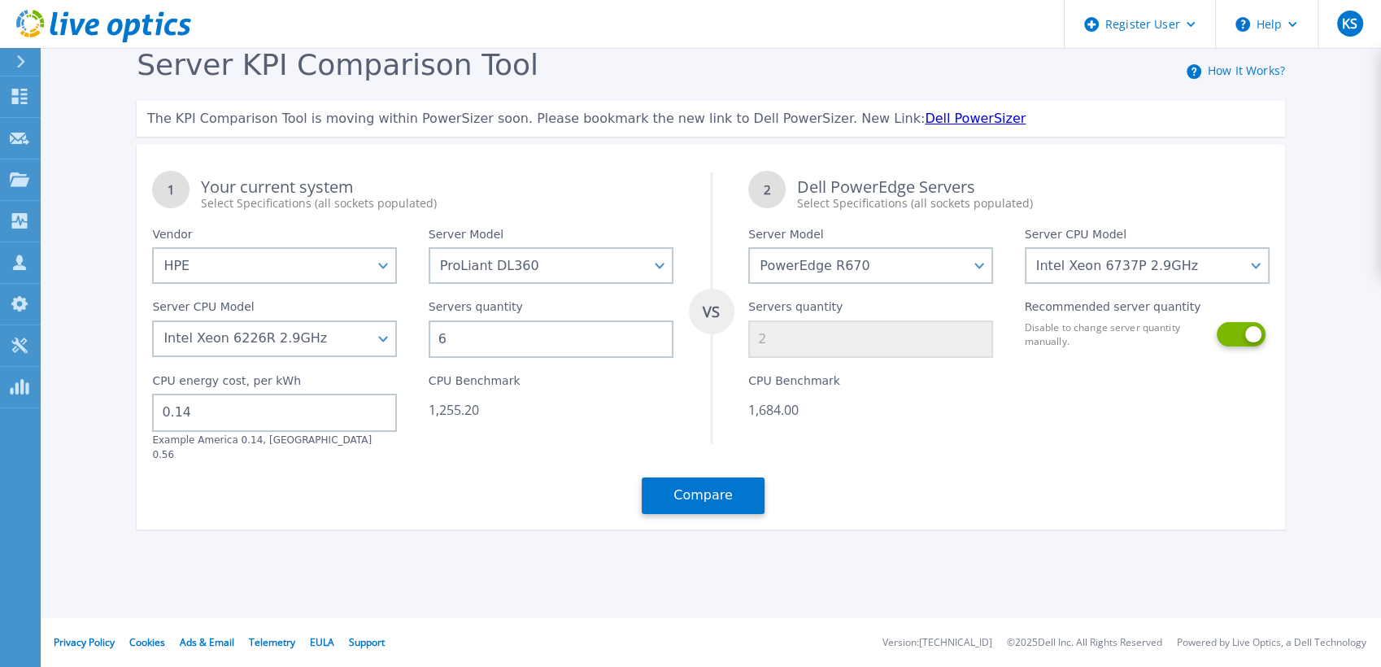
click at [1234, 342] on button at bounding box center [1240, 334] width 46 height 24
click at [916, 350] on input "2" at bounding box center [870, 338] width 245 height 37
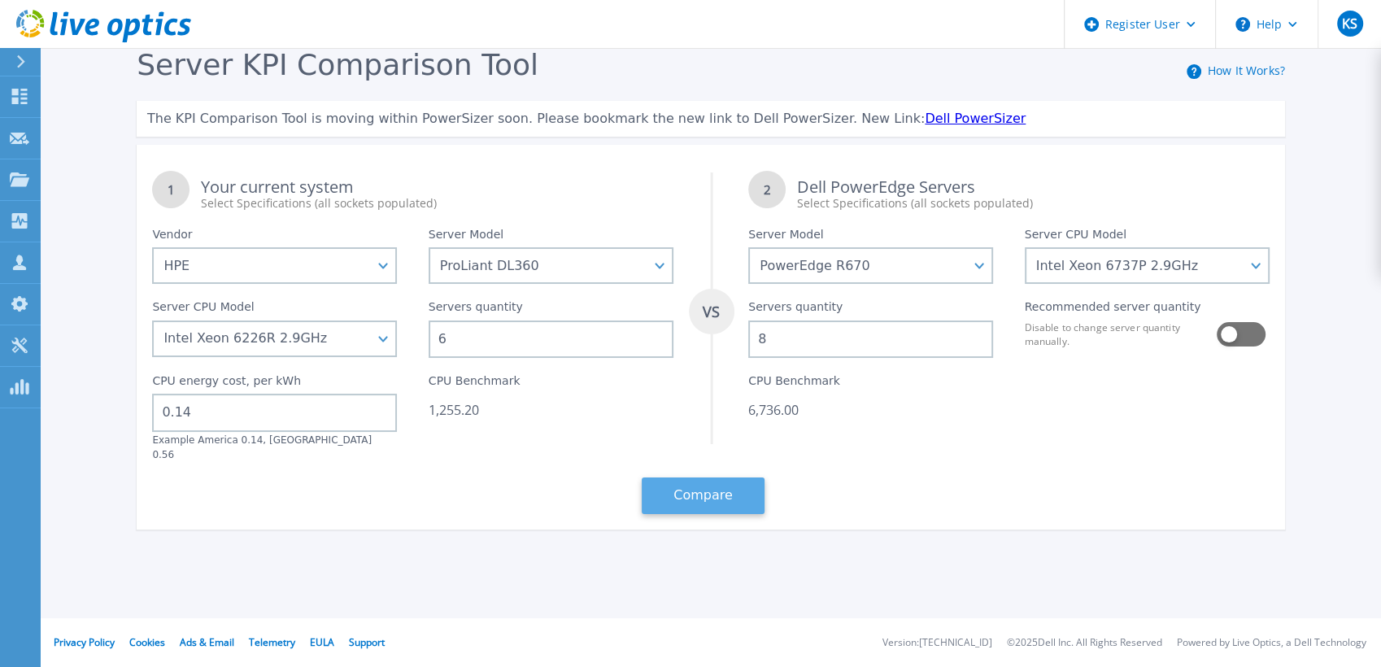
type input "8"
click at [702, 477] on button "Compare" at bounding box center [703, 495] width 123 height 37
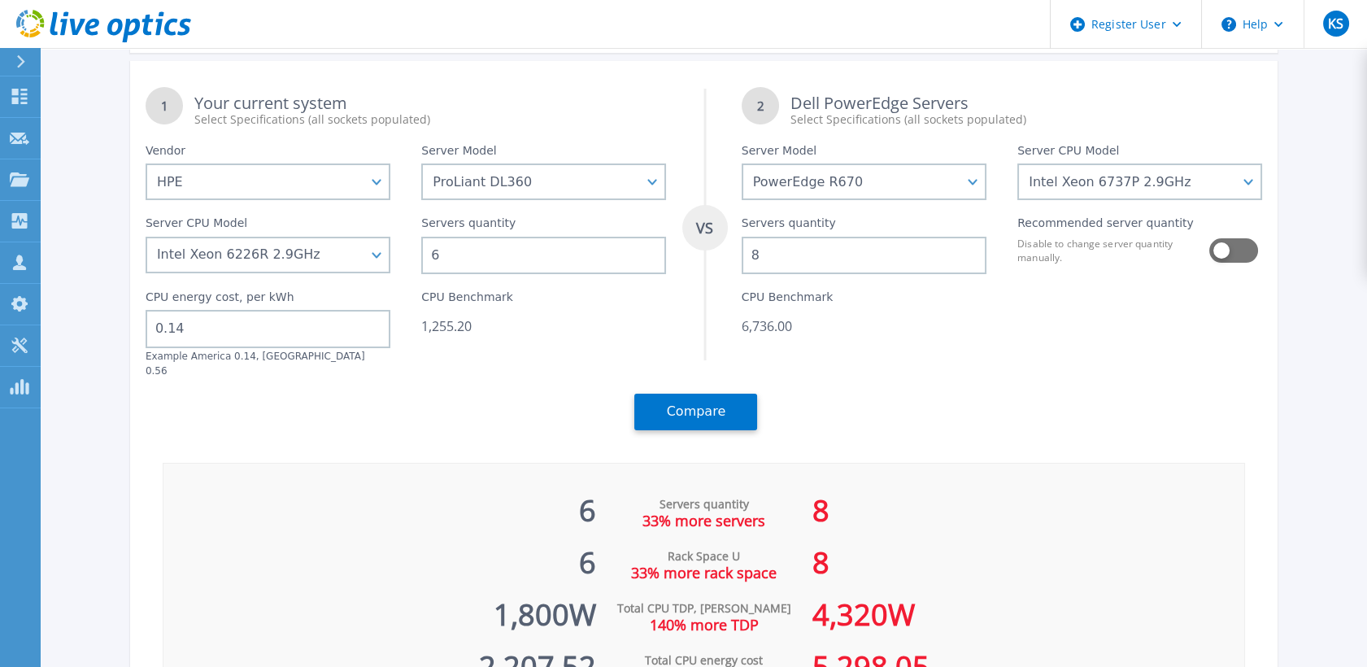
scroll to position [83, 0]
